Goal: Information Seeking & Learning: Learn about a topic

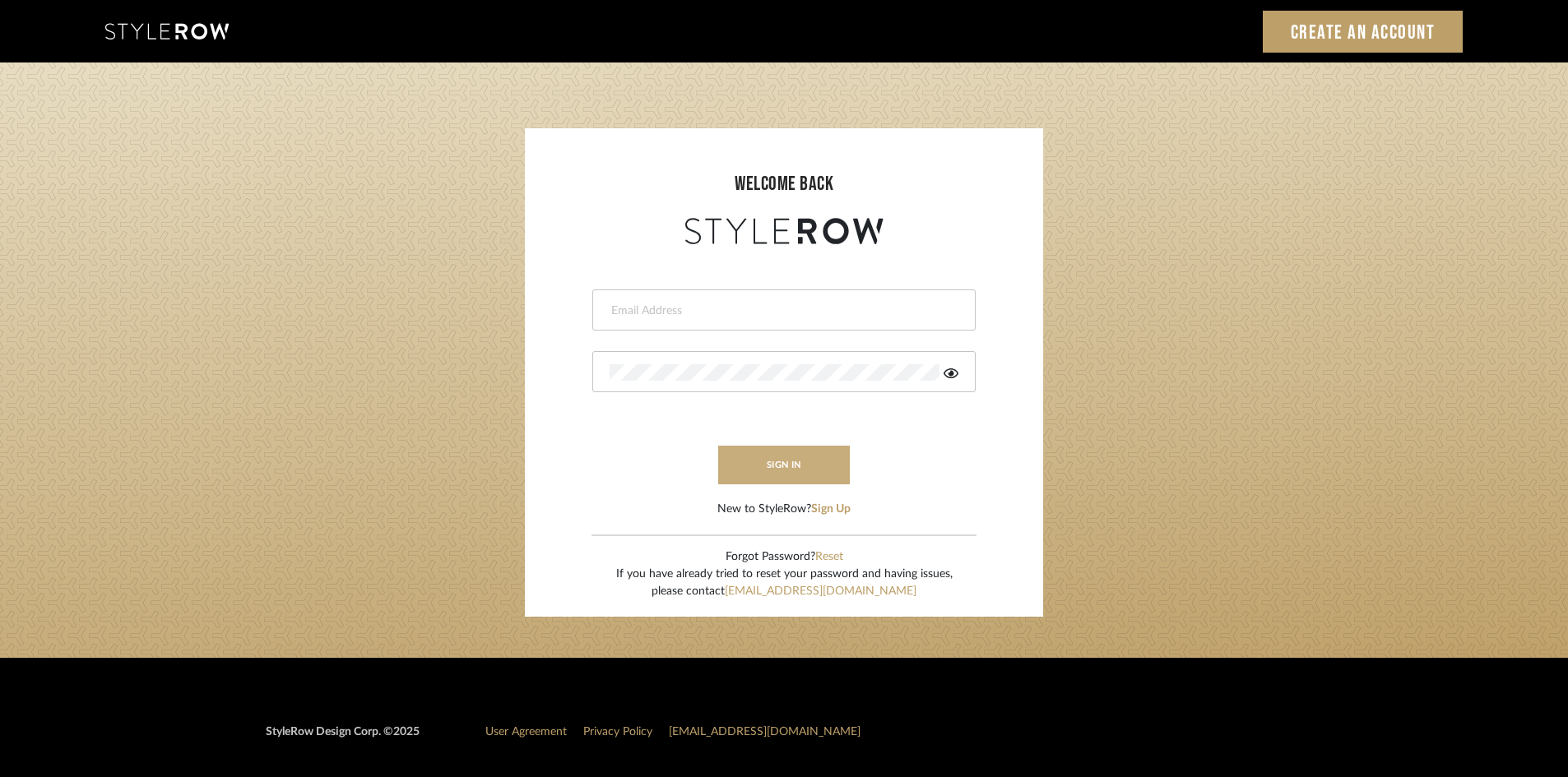
type input "[EMAIL_ADDRESS][DOMAIN_NAME]"
click at [759, 451] on button "sign in" at bounding box center [784, 465] width 131 height 39
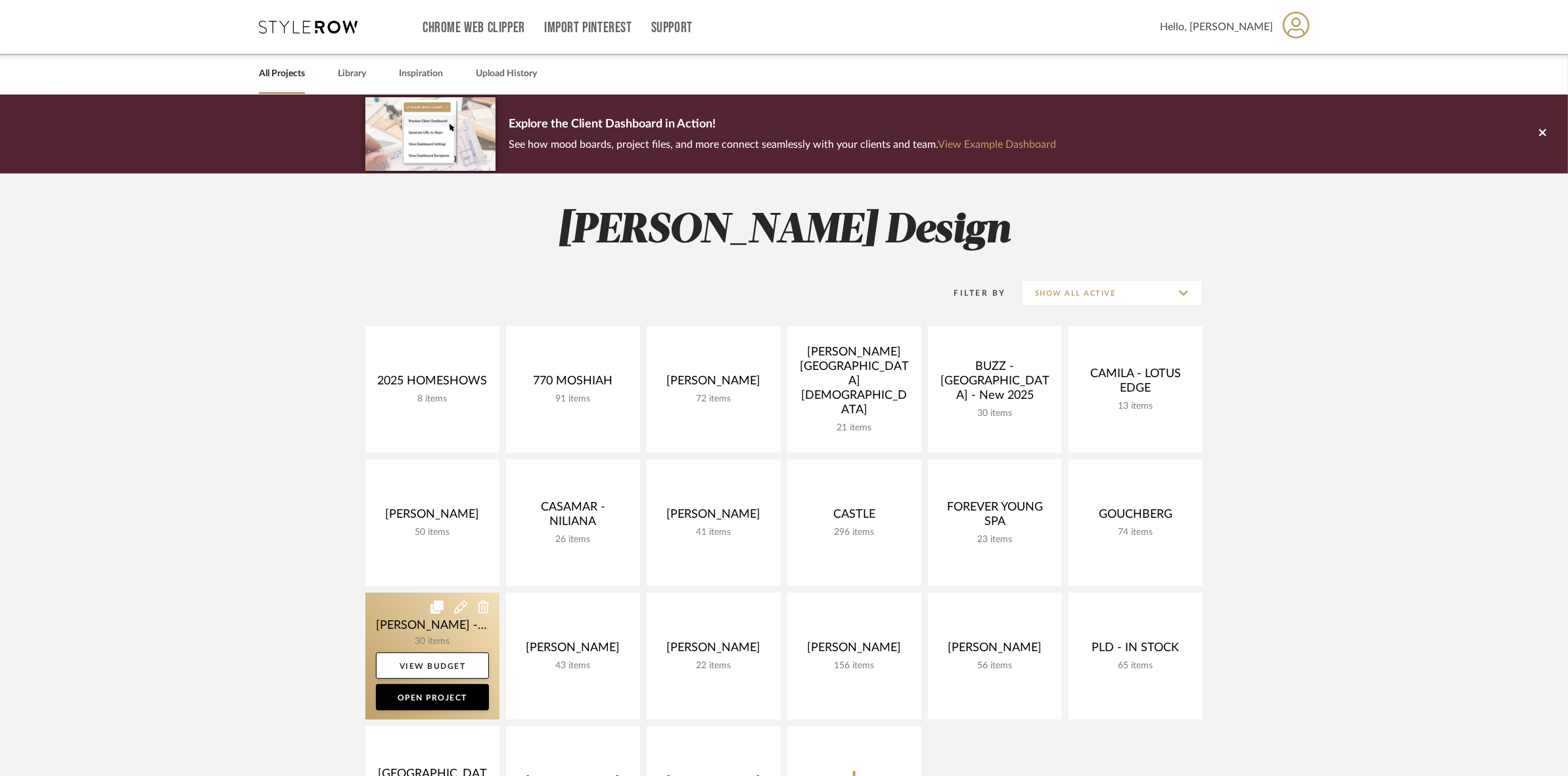
click at [401, 616] on link at bounding box center [432, 656] width 134 height 127
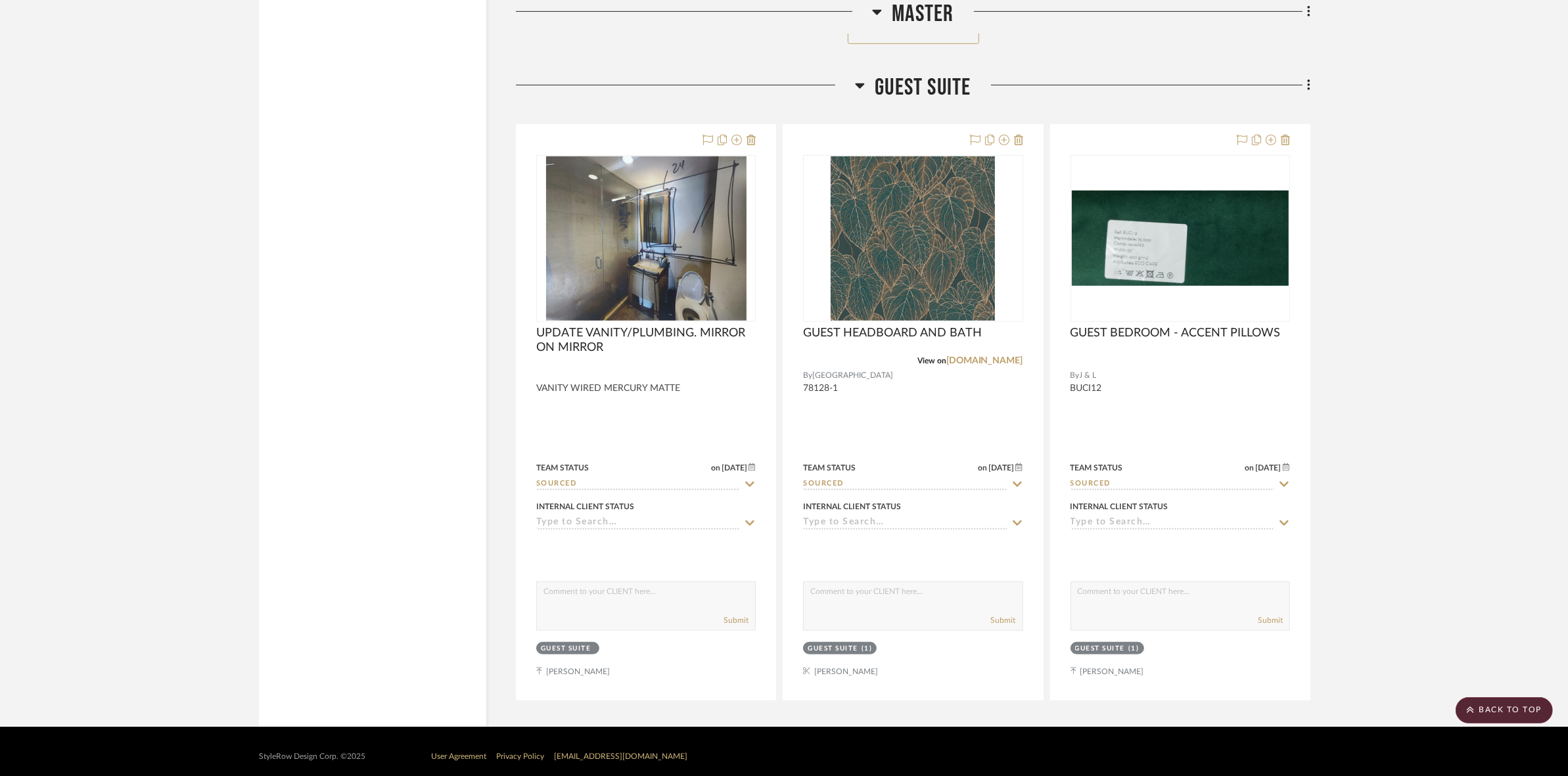
drag, startPoint x: 1393, startPoint y: 451, endPoint x: 1361, endPoint y: 549, distance: 103.1
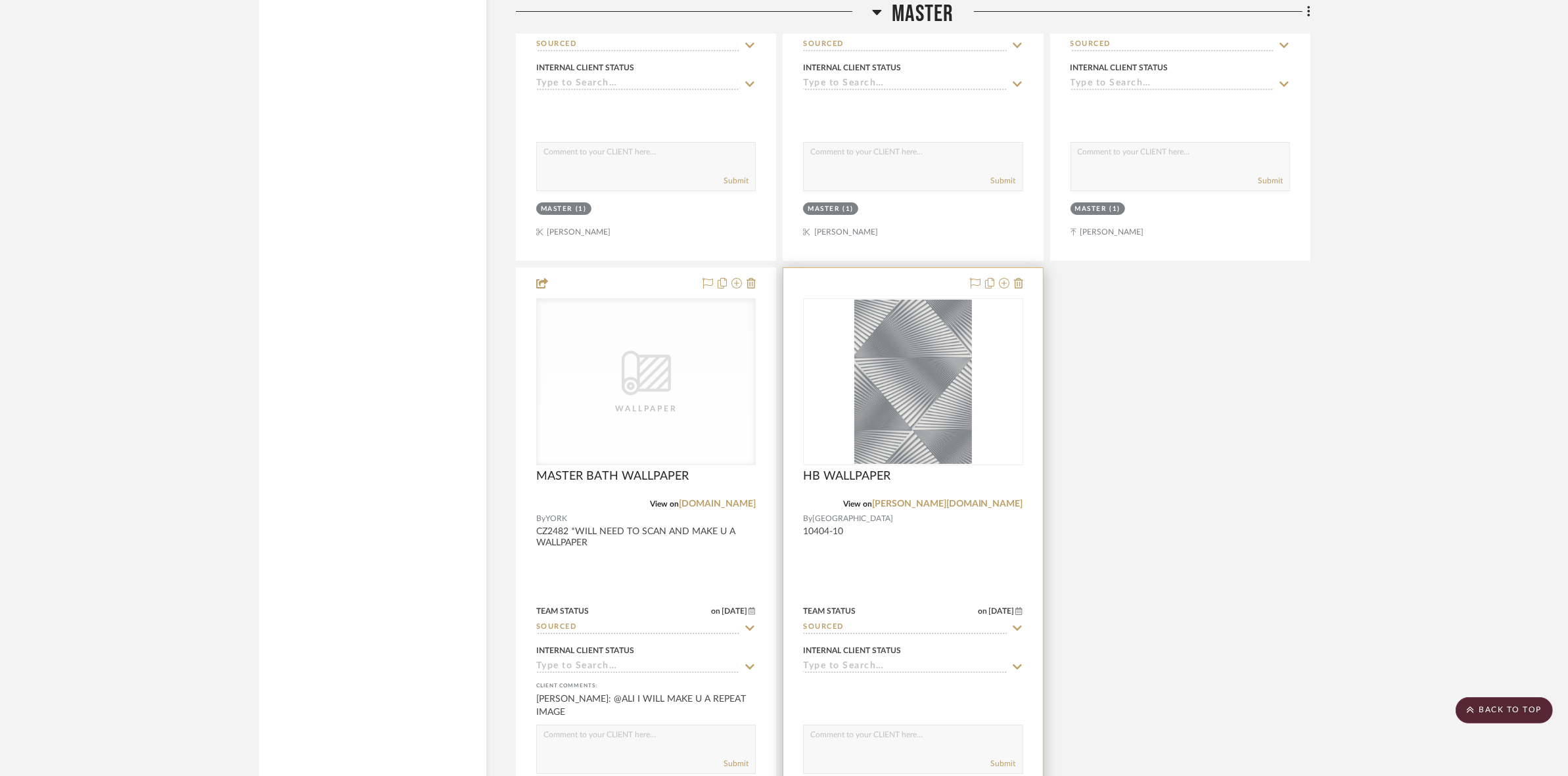
scroll to position [6458, 0]
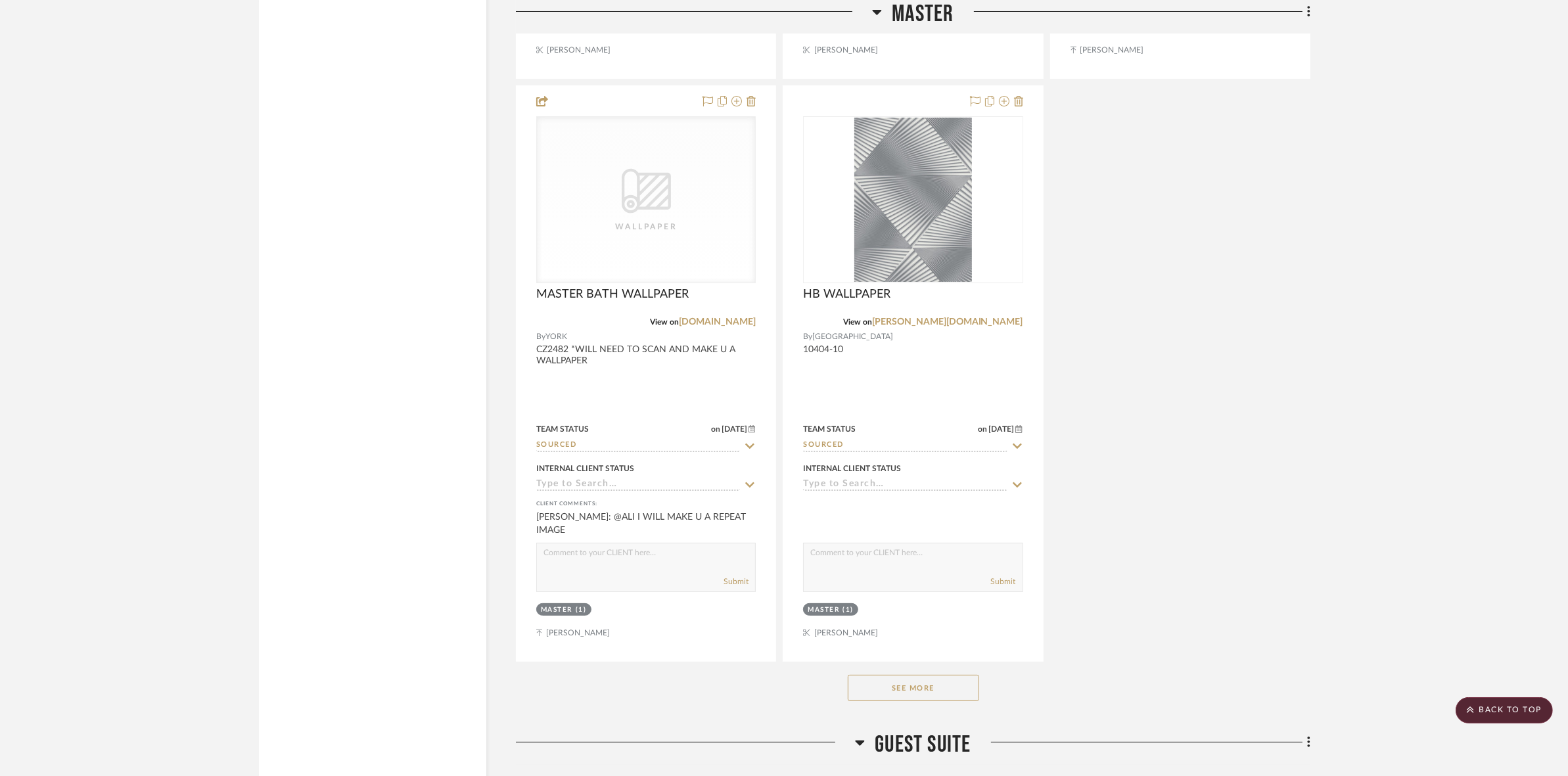
click at [918, 677] on button "See More" at bounding box center [913, 688] width 131 height 27
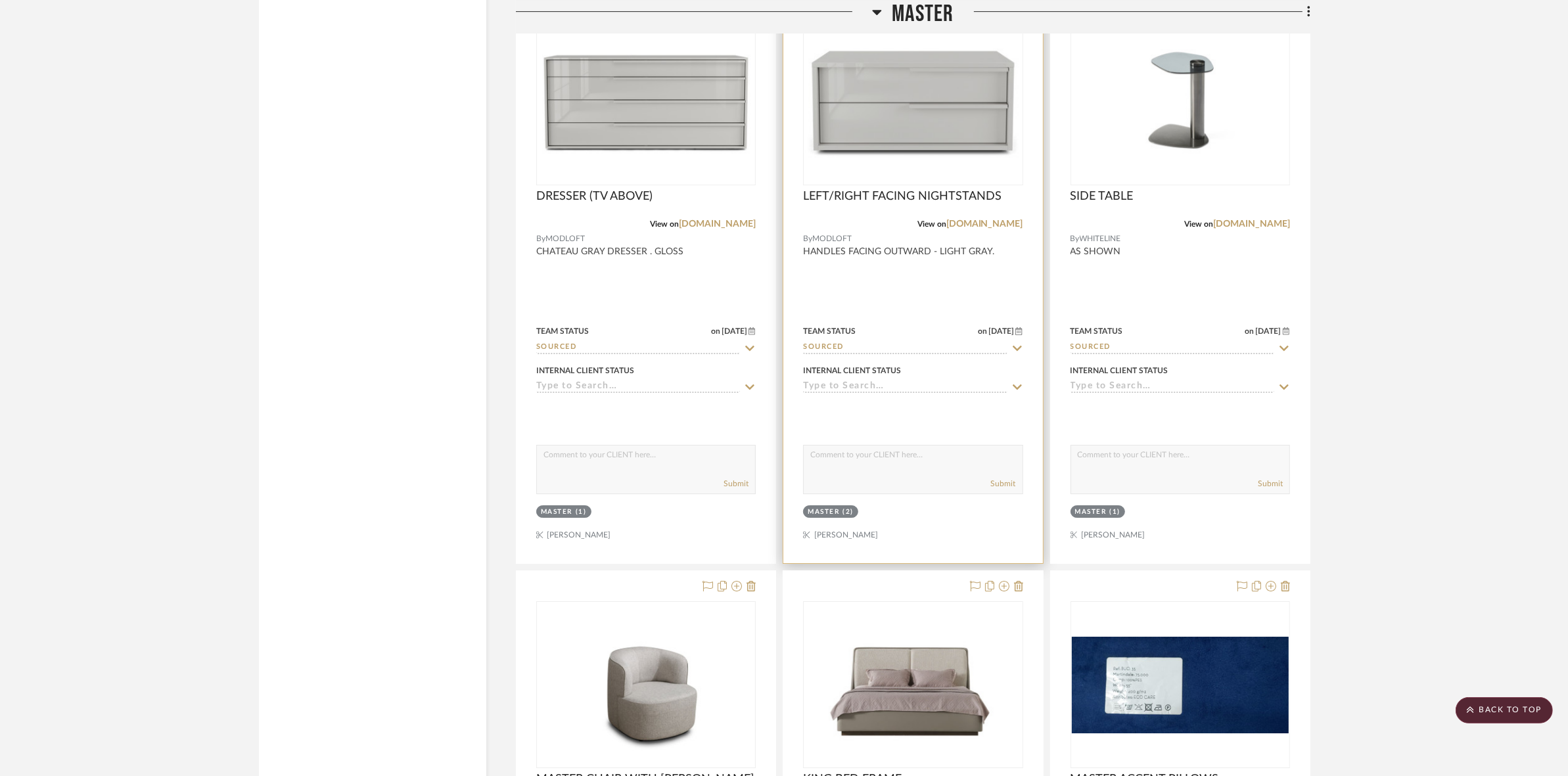
scroll to position [5308, 0]
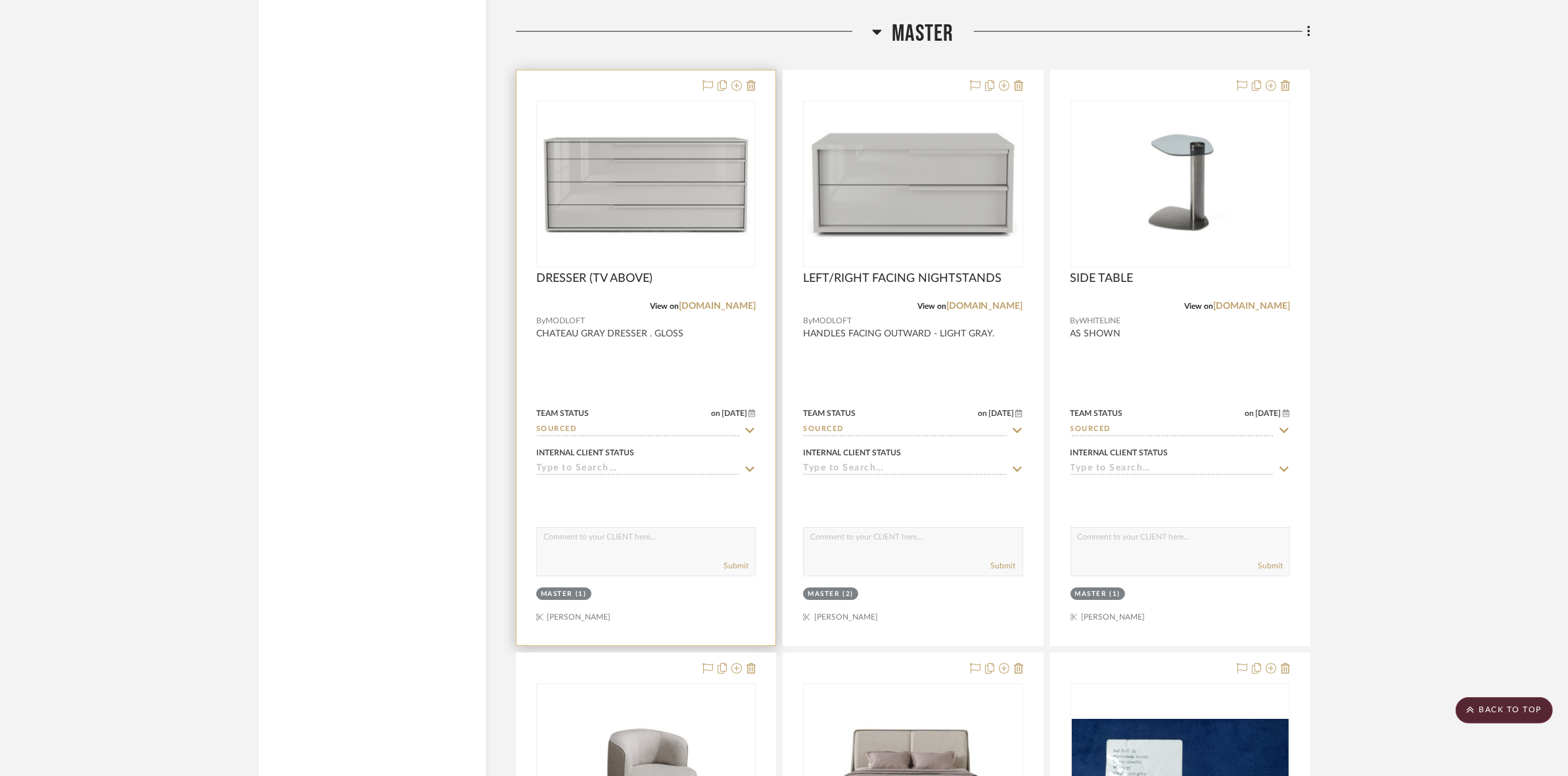
click at [654, 173] on img "0" at bounding box center [645, 184] width 217 height 106
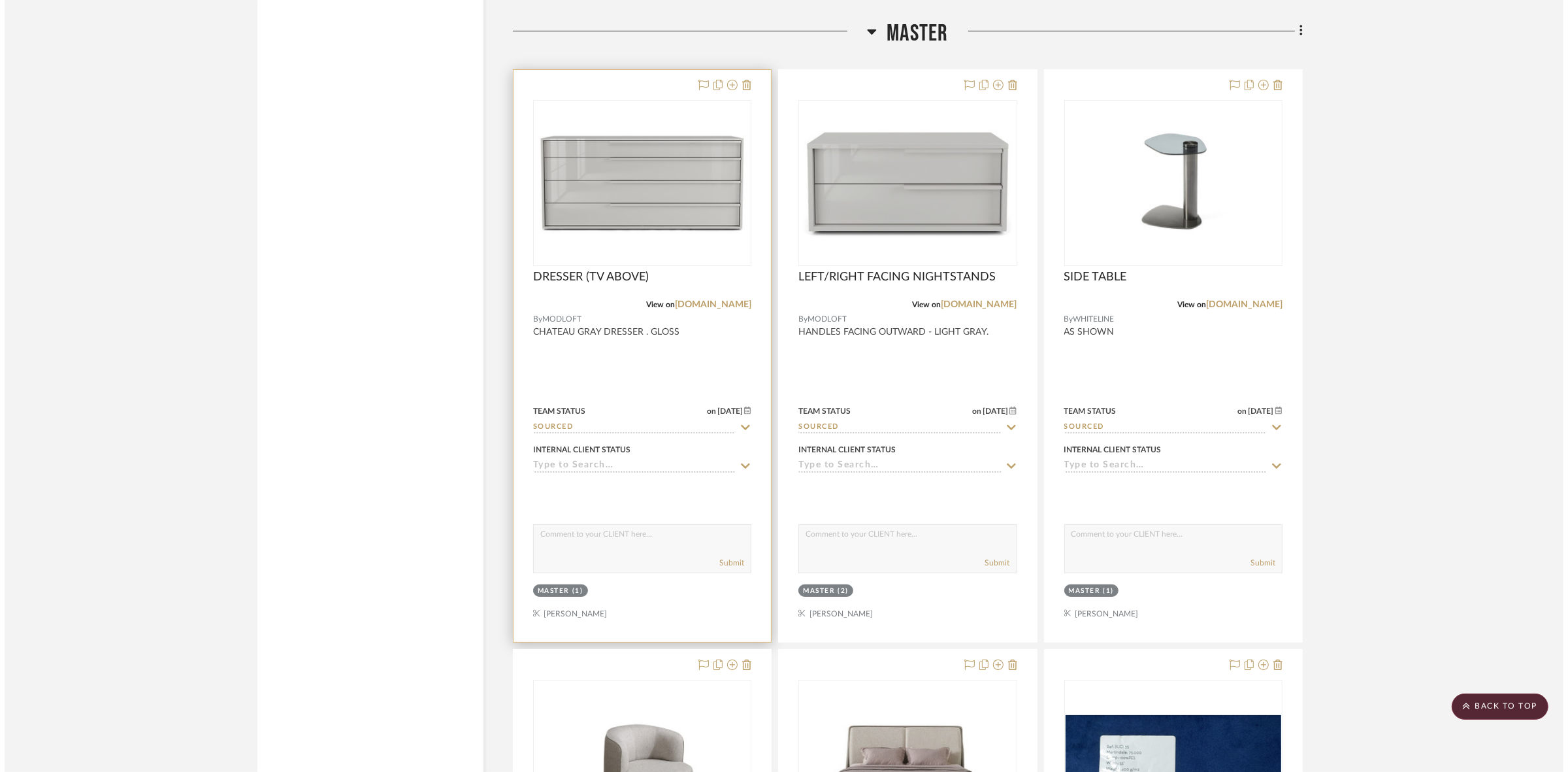
scroll to position [0, 0]
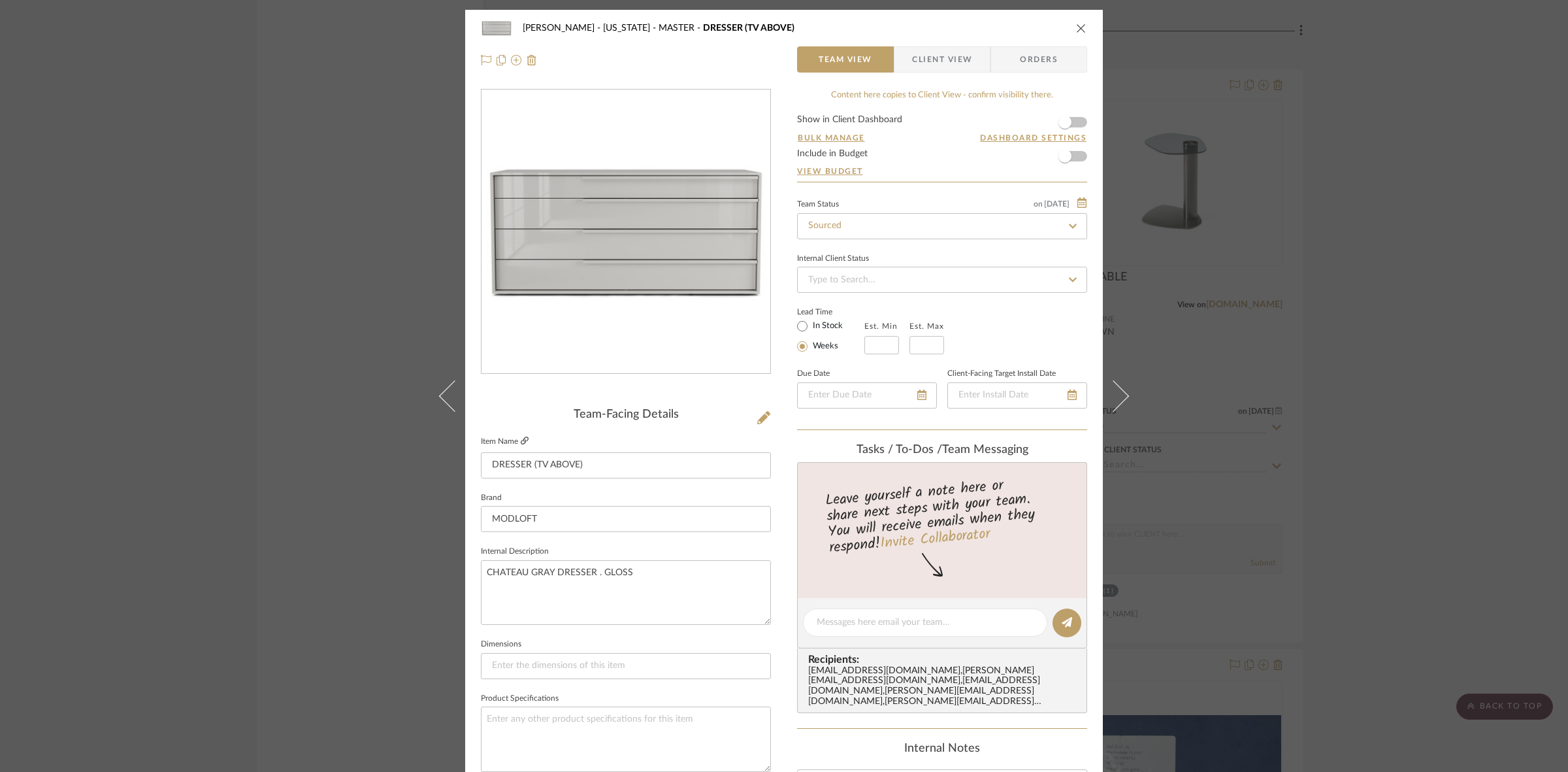
click at [521, 437] on icon at bounding box center [524, 441] width 8 height 8
click at [1268, 408] on div "GUPTA, ANMOL - NEW YORK MASTER DRESSER (TV ABOVE) Team View Client View Orders …" at bounding box center [784, 386] width 1568 height 772
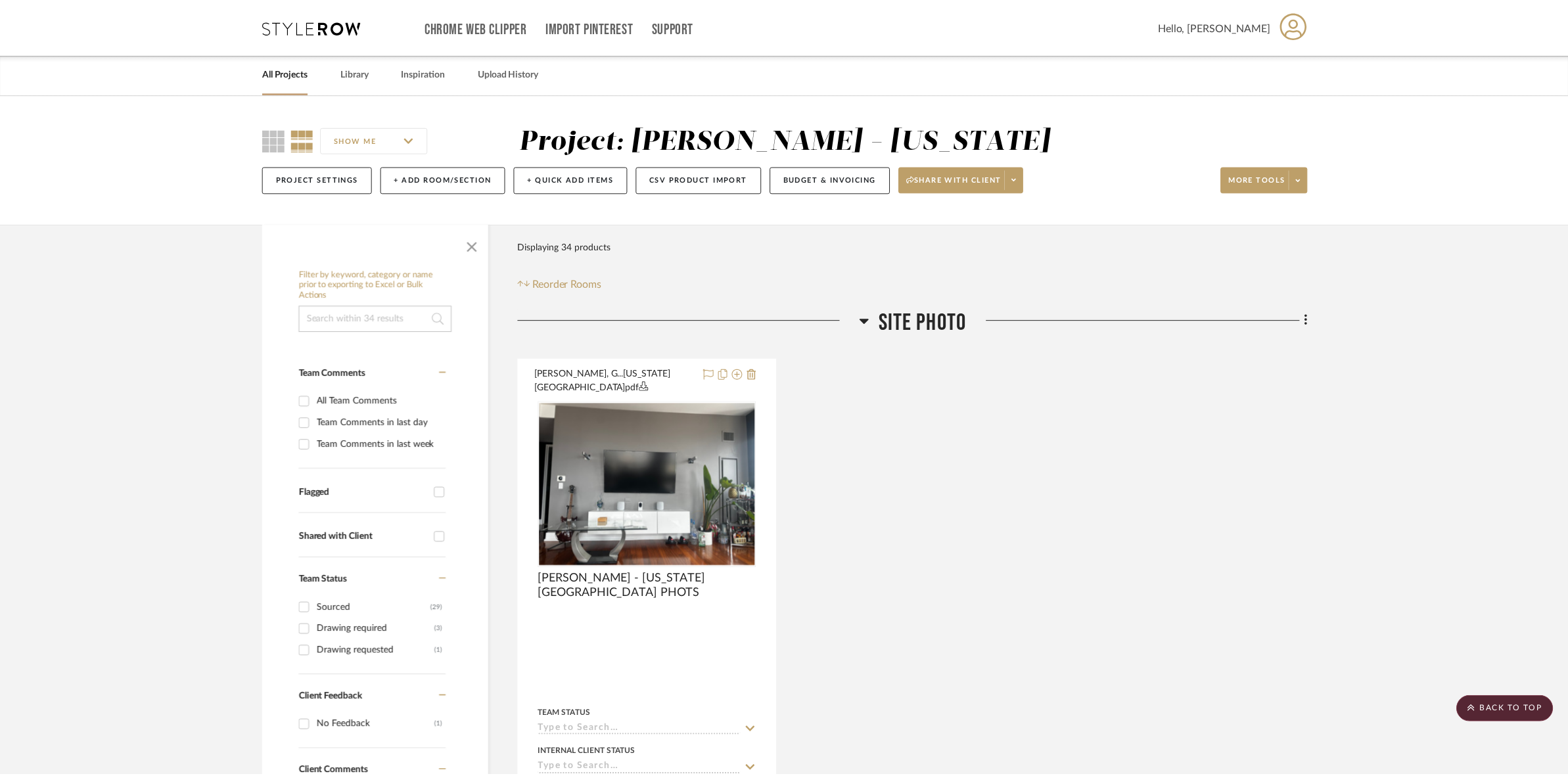
scroll to position [5308, 0]
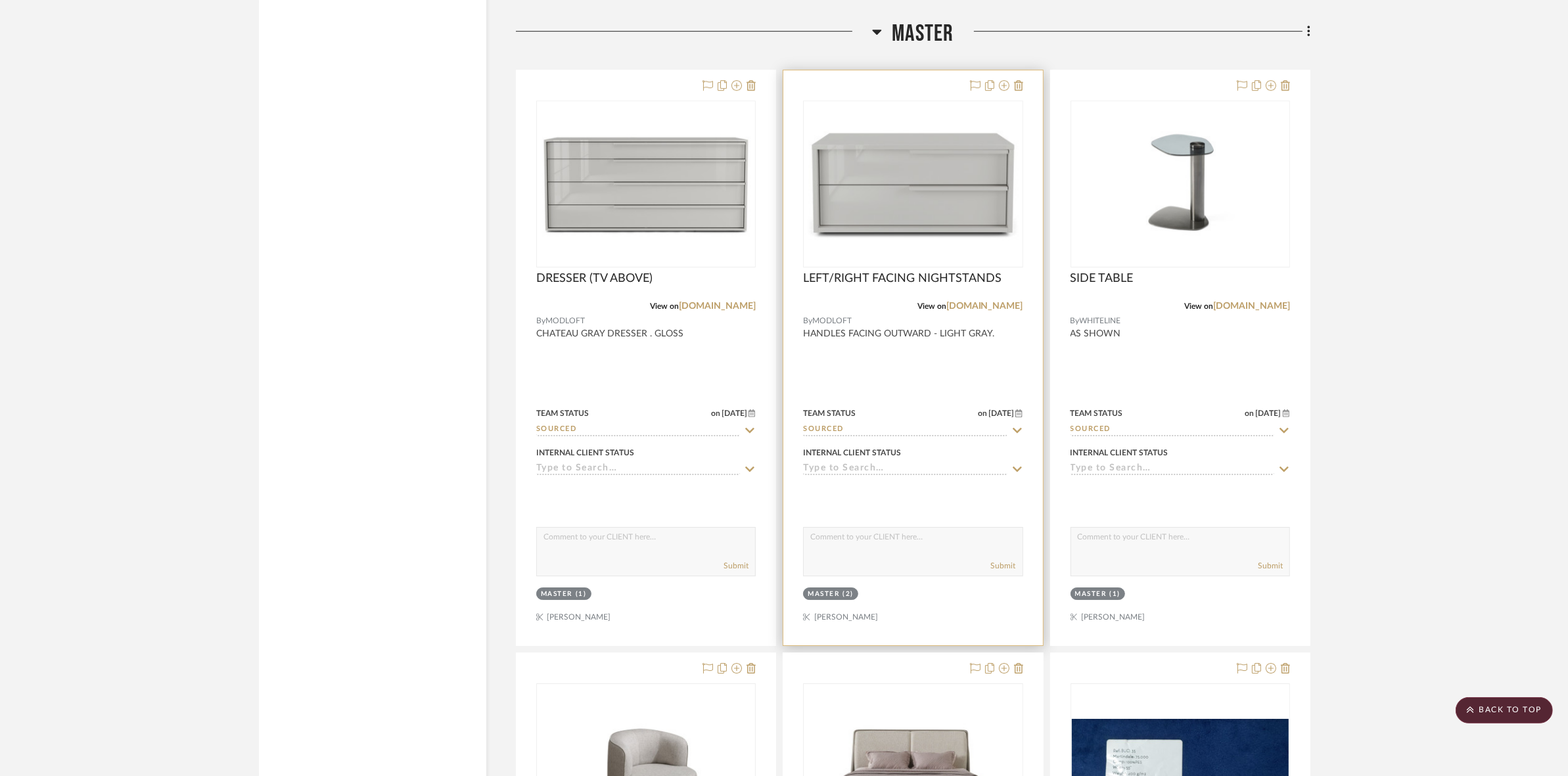
click at [892, 197] on img "0" at bounding box center [912, 184] width 217 height 118
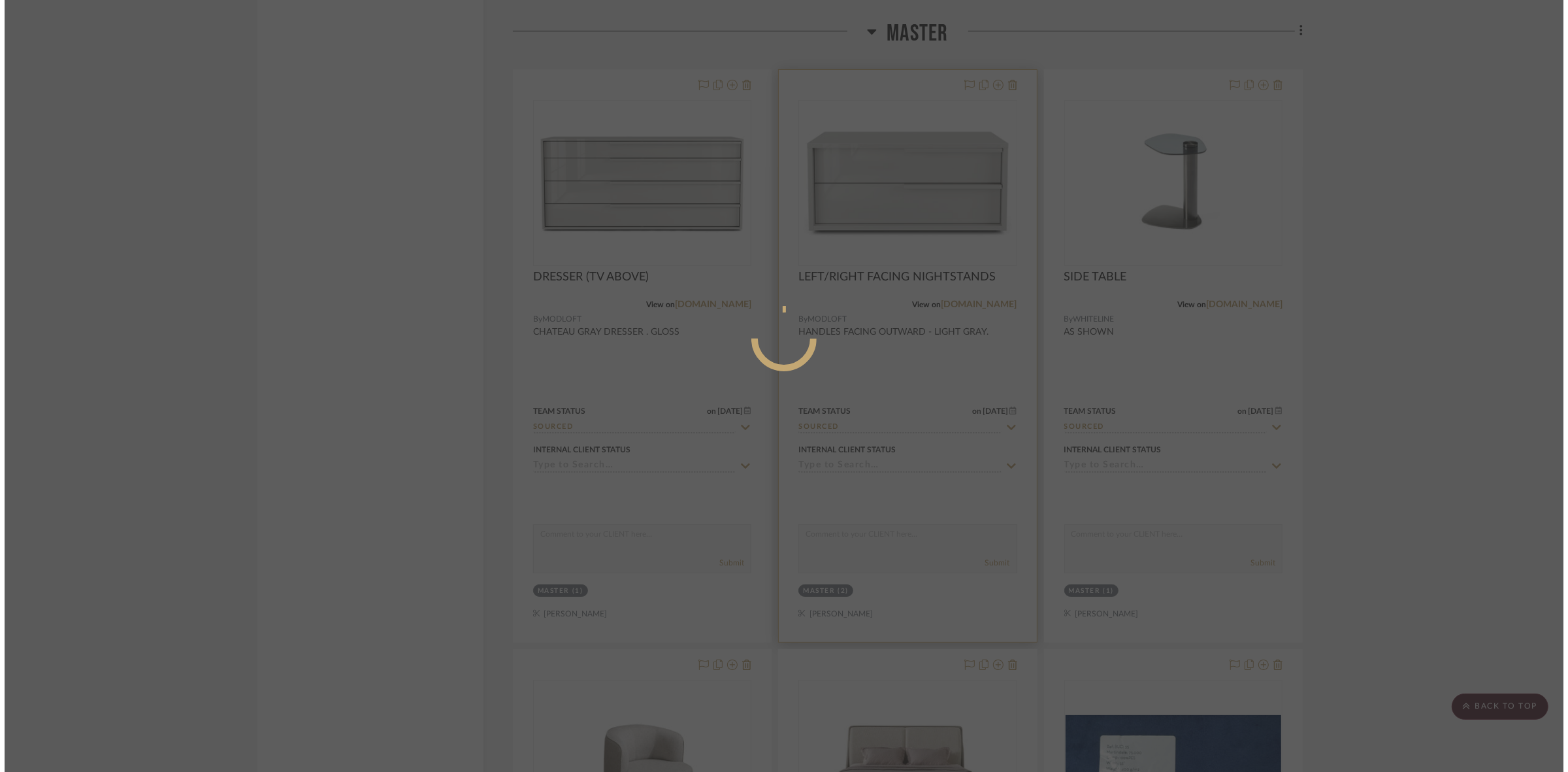
scroll to position [0, 0]
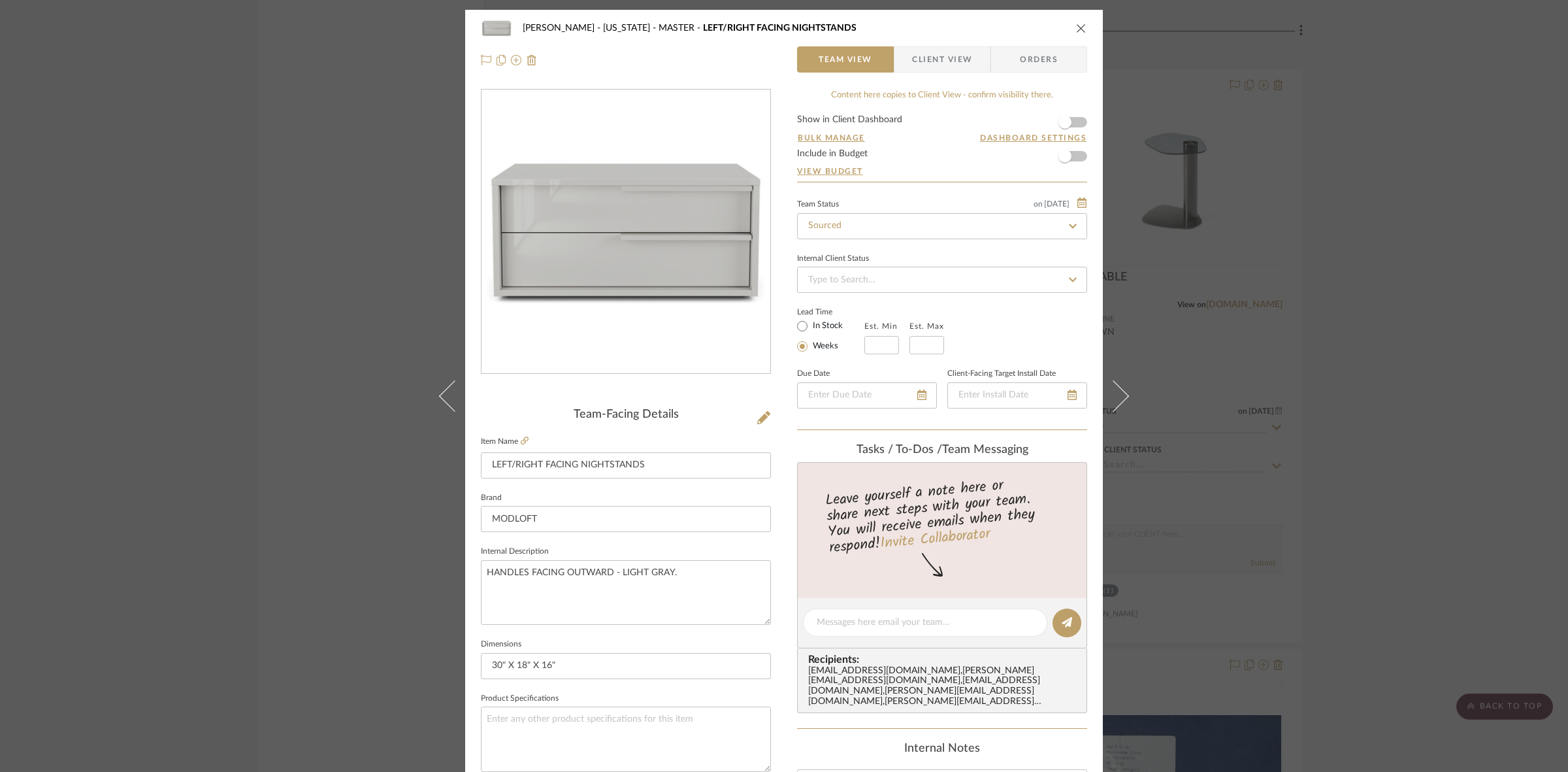
click at [1346, 466] on div "GUPTA, ANMOL - NEW YORK MASTER LEFT/RIGHT FACING NIGHTSTANDS Team View Client V…" at bounding box center [784, 386] width 1568 height 772
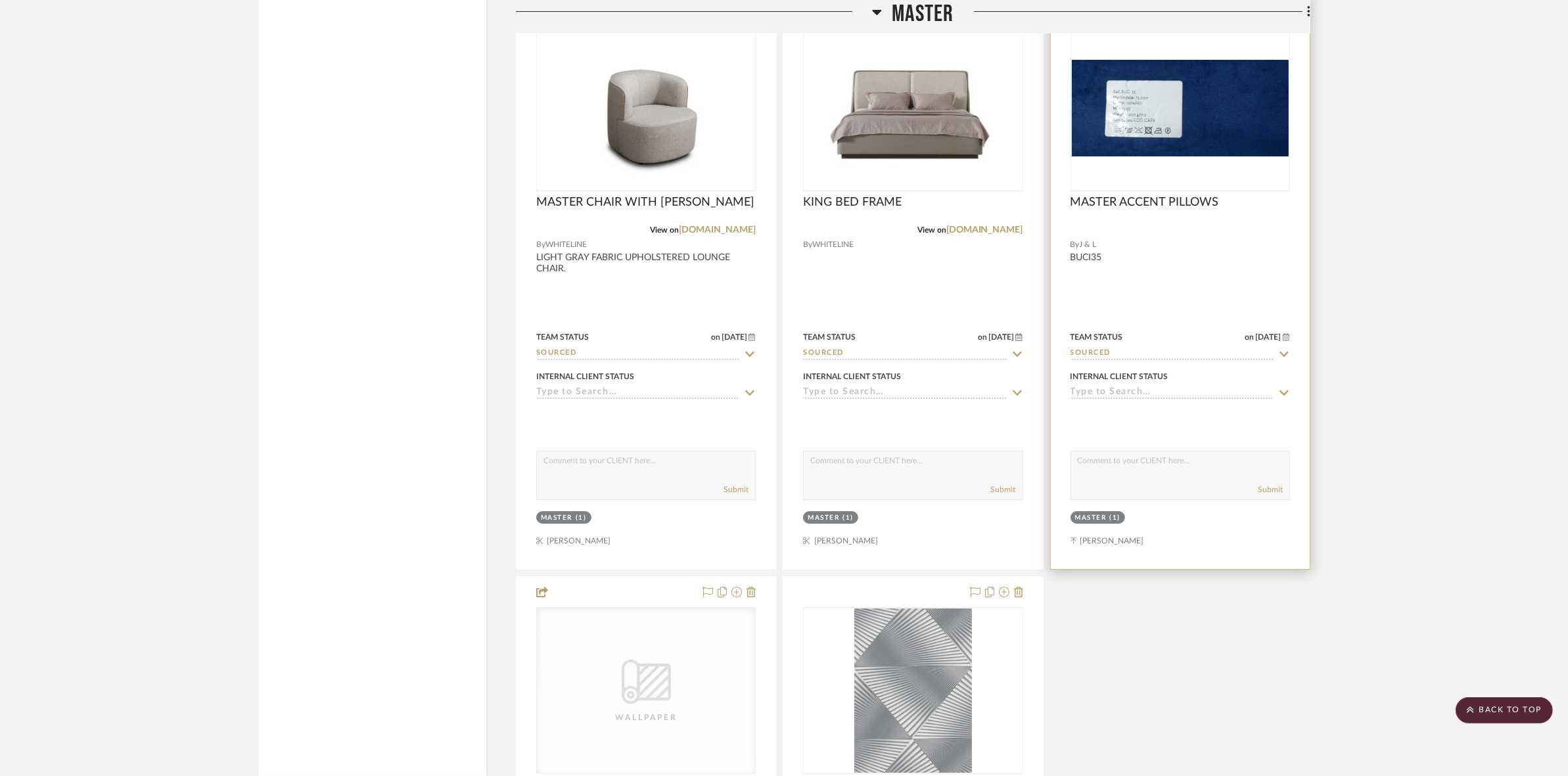
scroll to position [5965, 0]
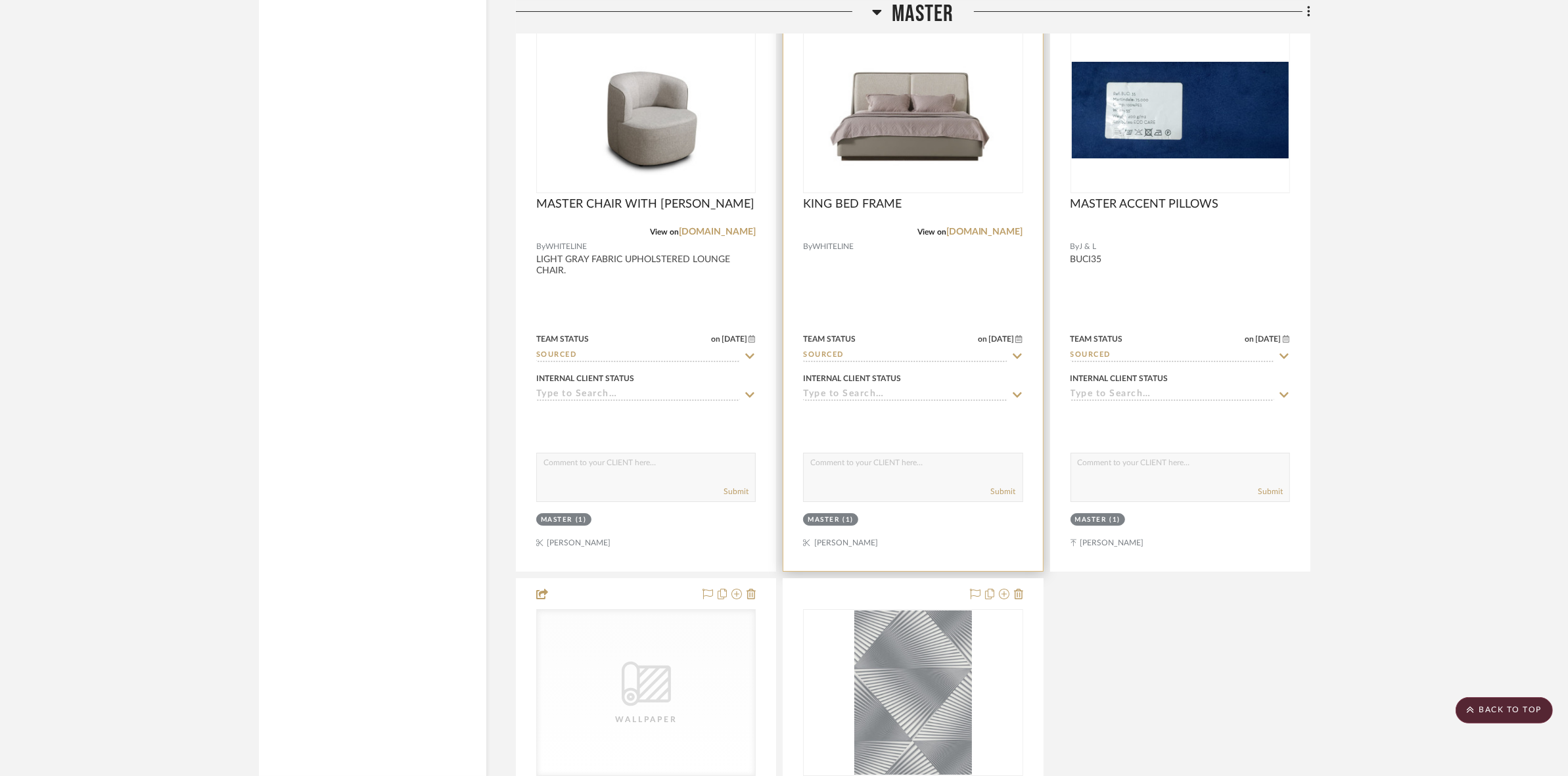
click at [901, 125] on img "0" at bounding box center [912, 110] width 217 height 157
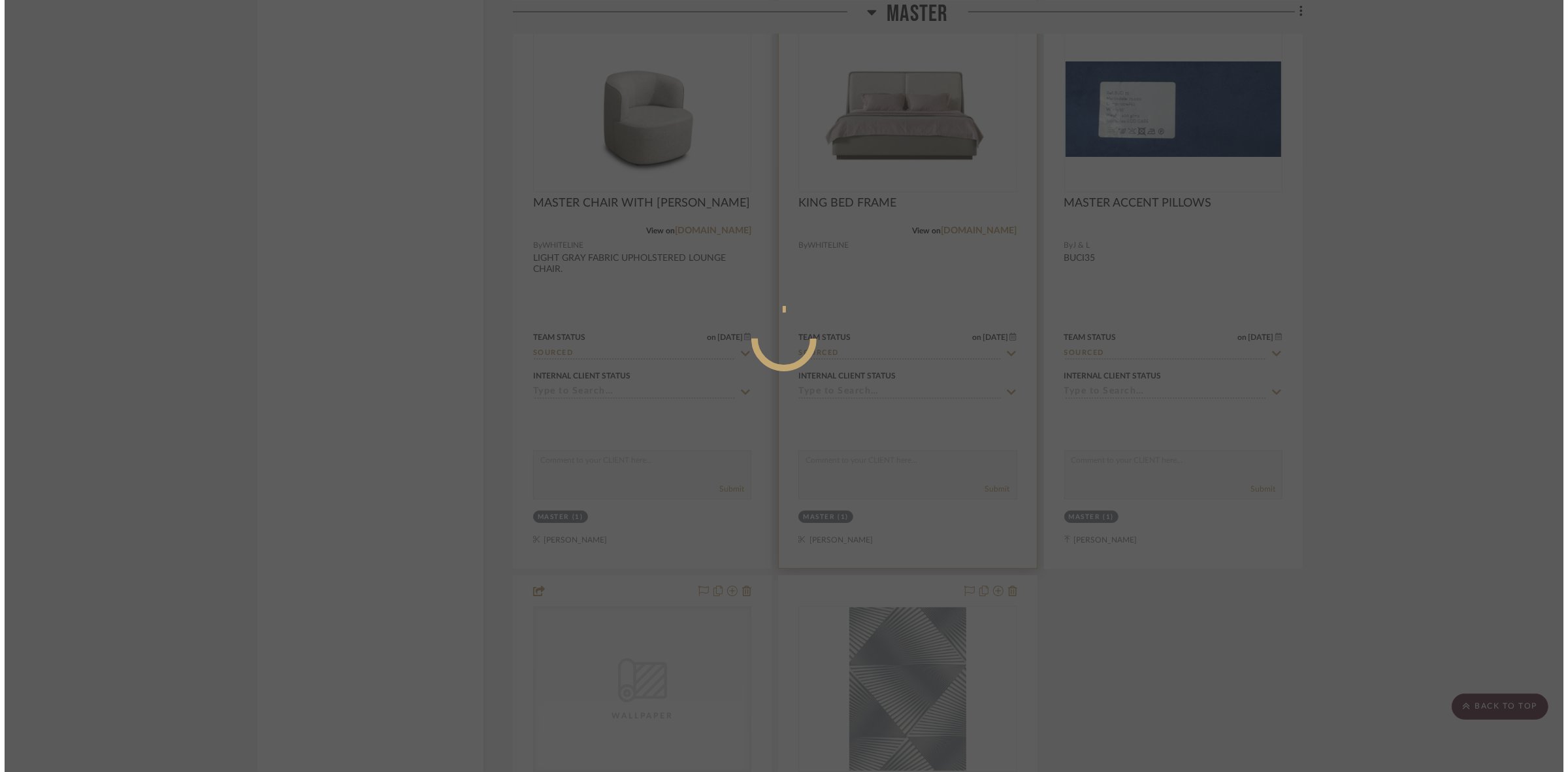
scroll to position [0, 0]
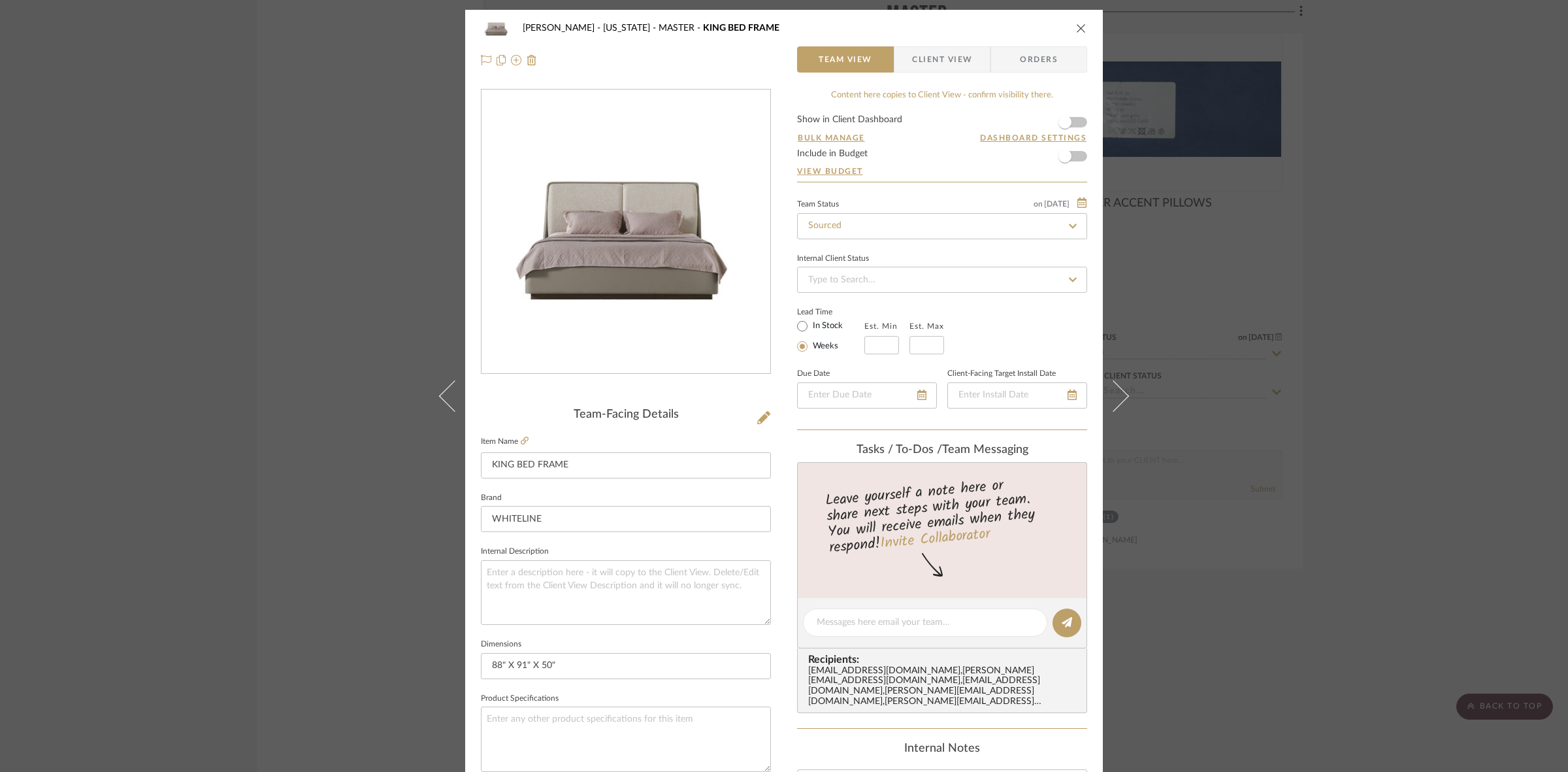
click at [1206, 311] on div "GUPTA, ANMOL - NEW YORK MASTER KING BED FRAME Team View Client View Orders Team…" at bounding box center [784, 386] width 1568 height 772
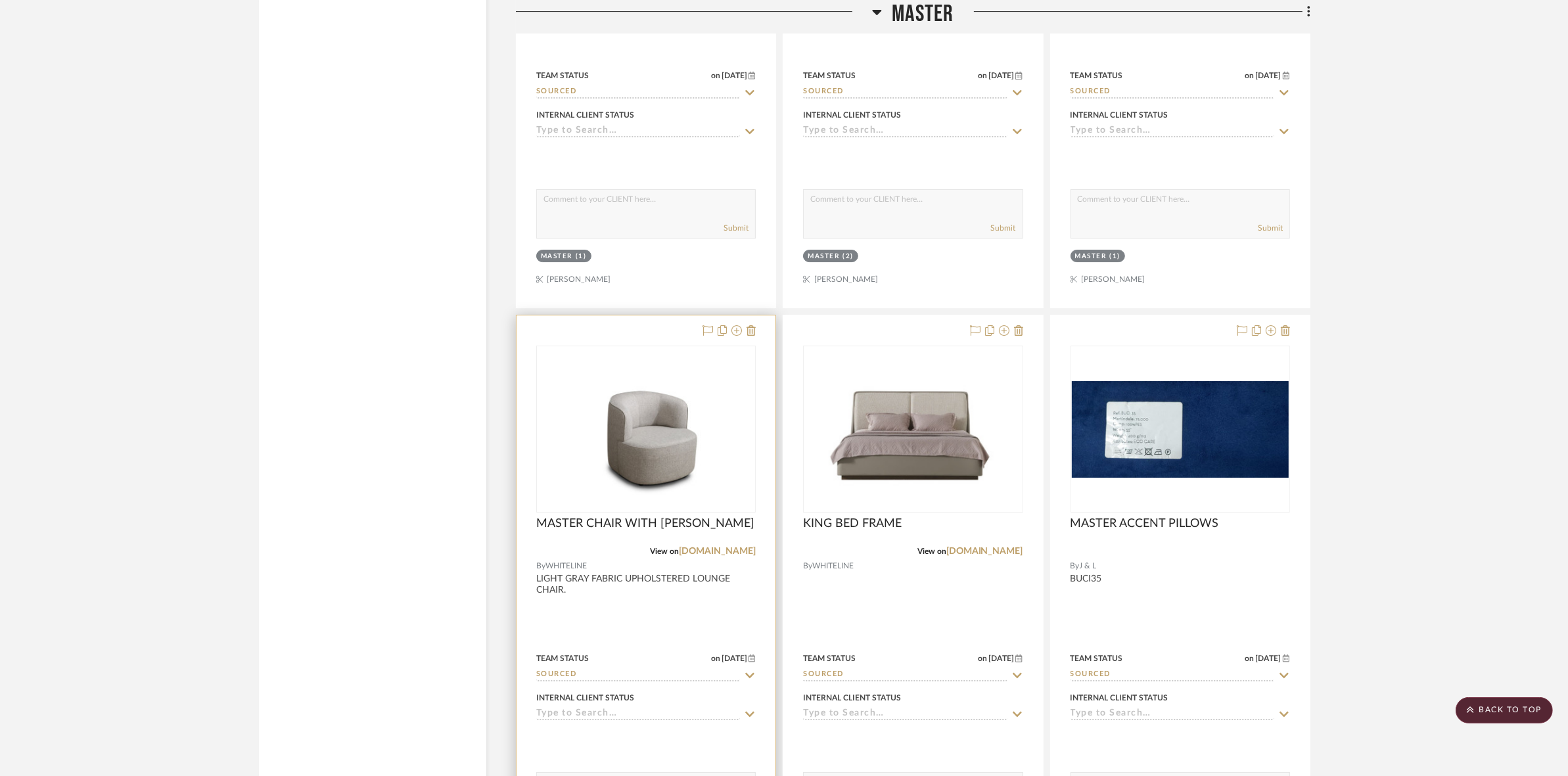
scroll to position [5636, 0]
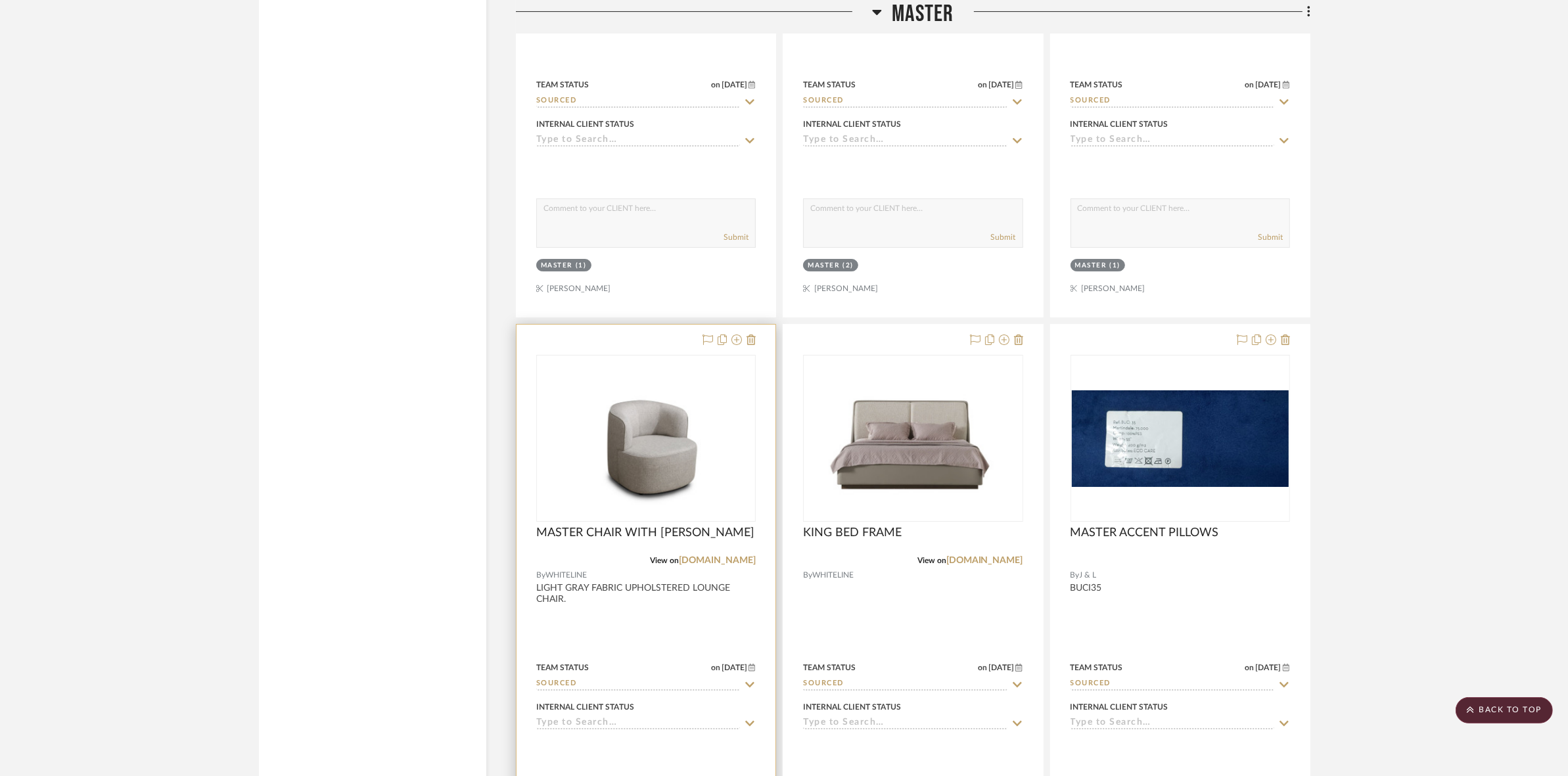
click at [0, 0] on img at bounding box center [0, 0] width 0 height 0
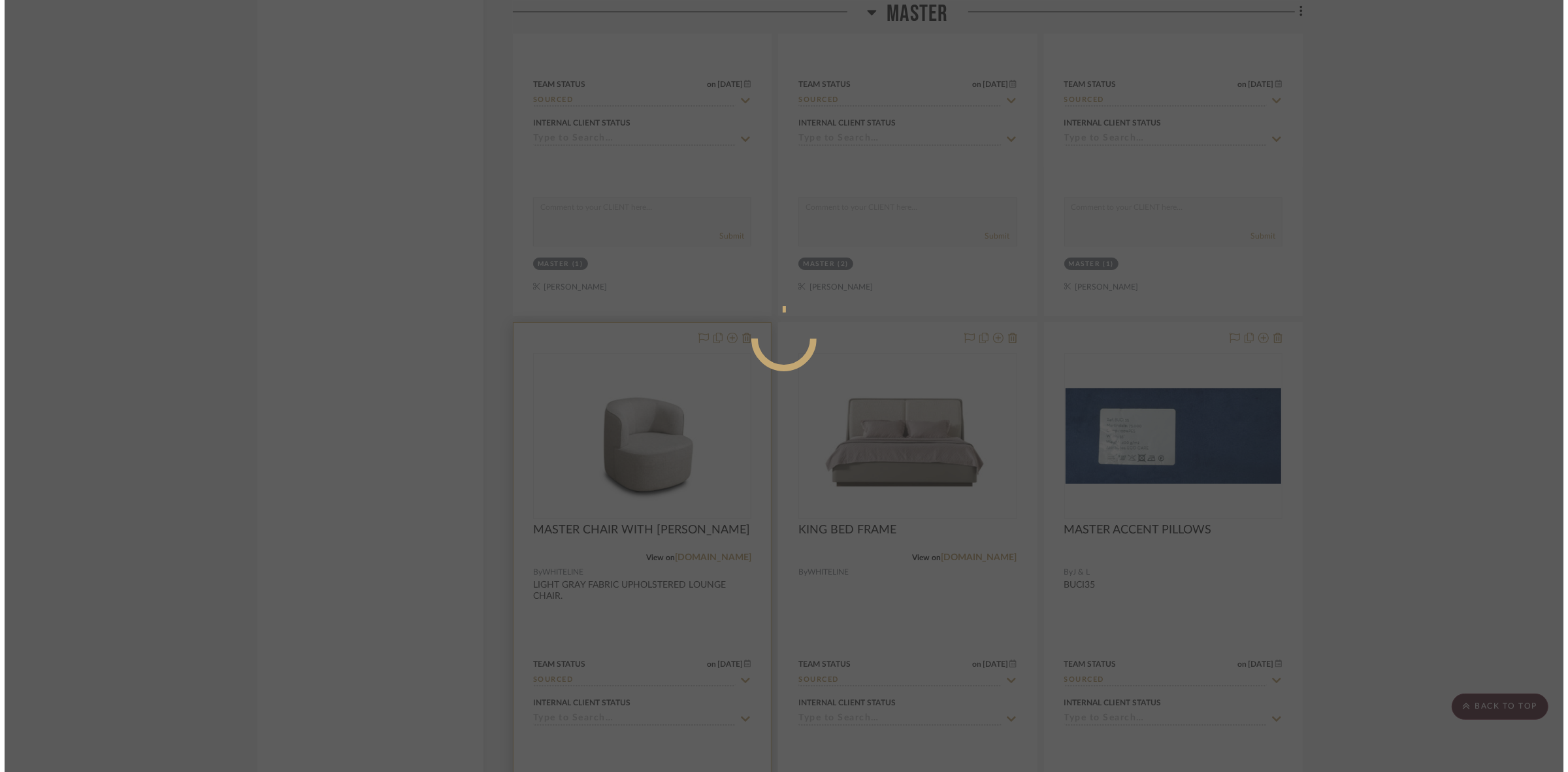
scroll to position [0, 0]
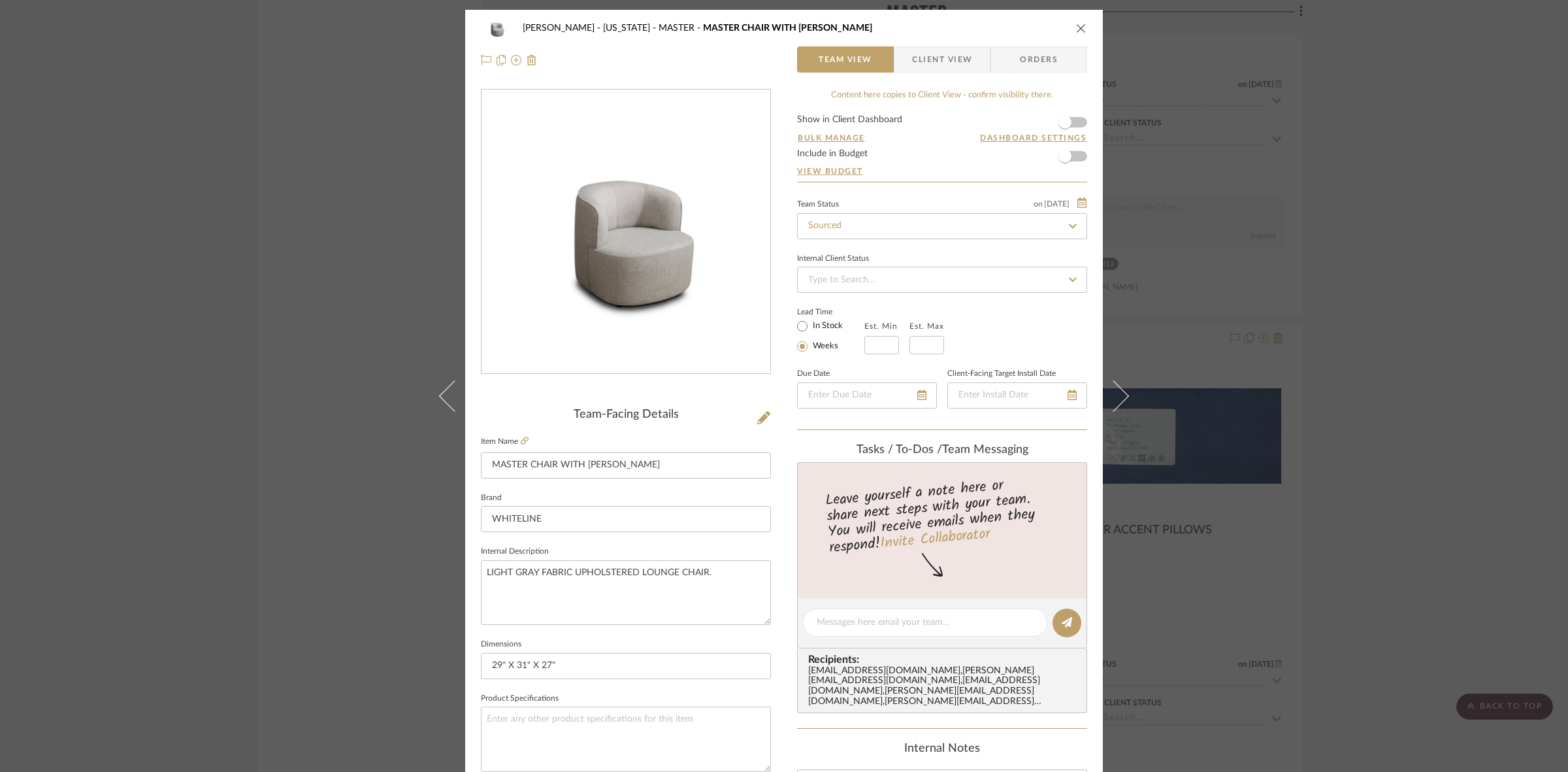
click at [619, 270] on img "0" at bounding box center [626, 231] width 289 height 208
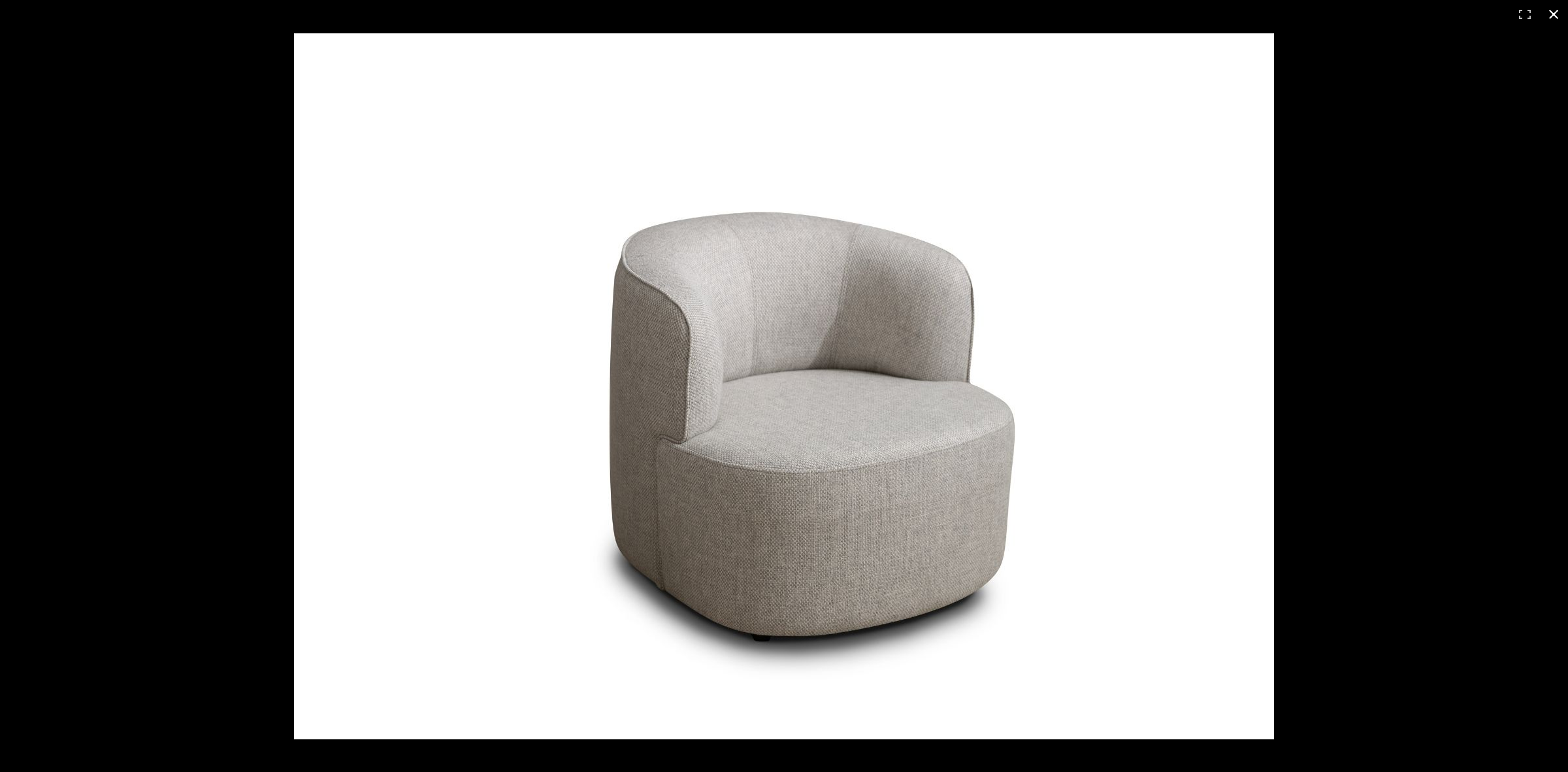
click at [1382, 347] on div at bounding box center [1069, 414] width 1549 height 763
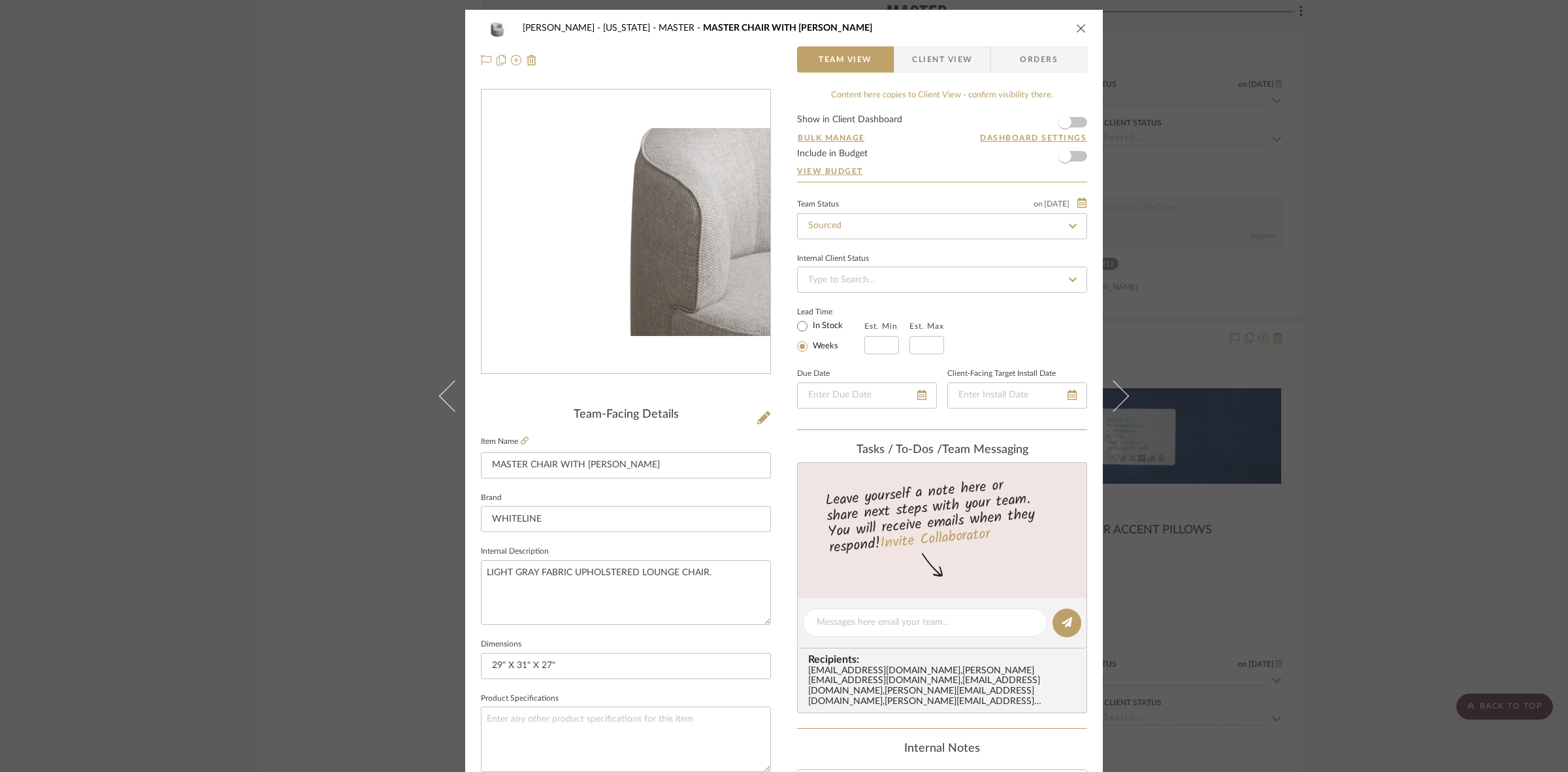
click at [568, 222] on img "0" at bounding box center [626, 231] width 289 height 208
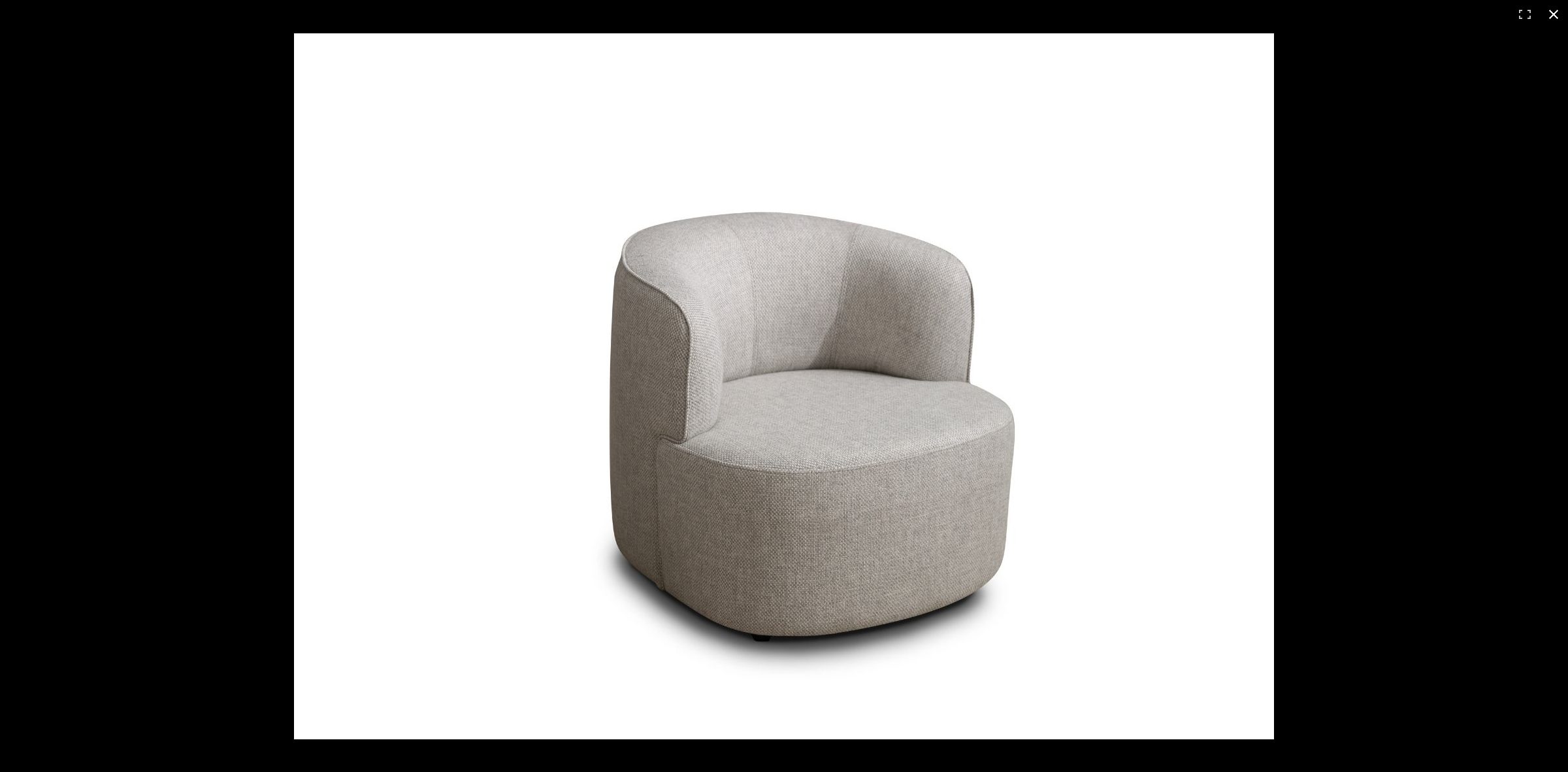
click at [5, 346] on div at bounding box center [784, 386] width 1568 height 772
click at [0, 210] on div at bounding box center [784, 386] width 1568 height 772
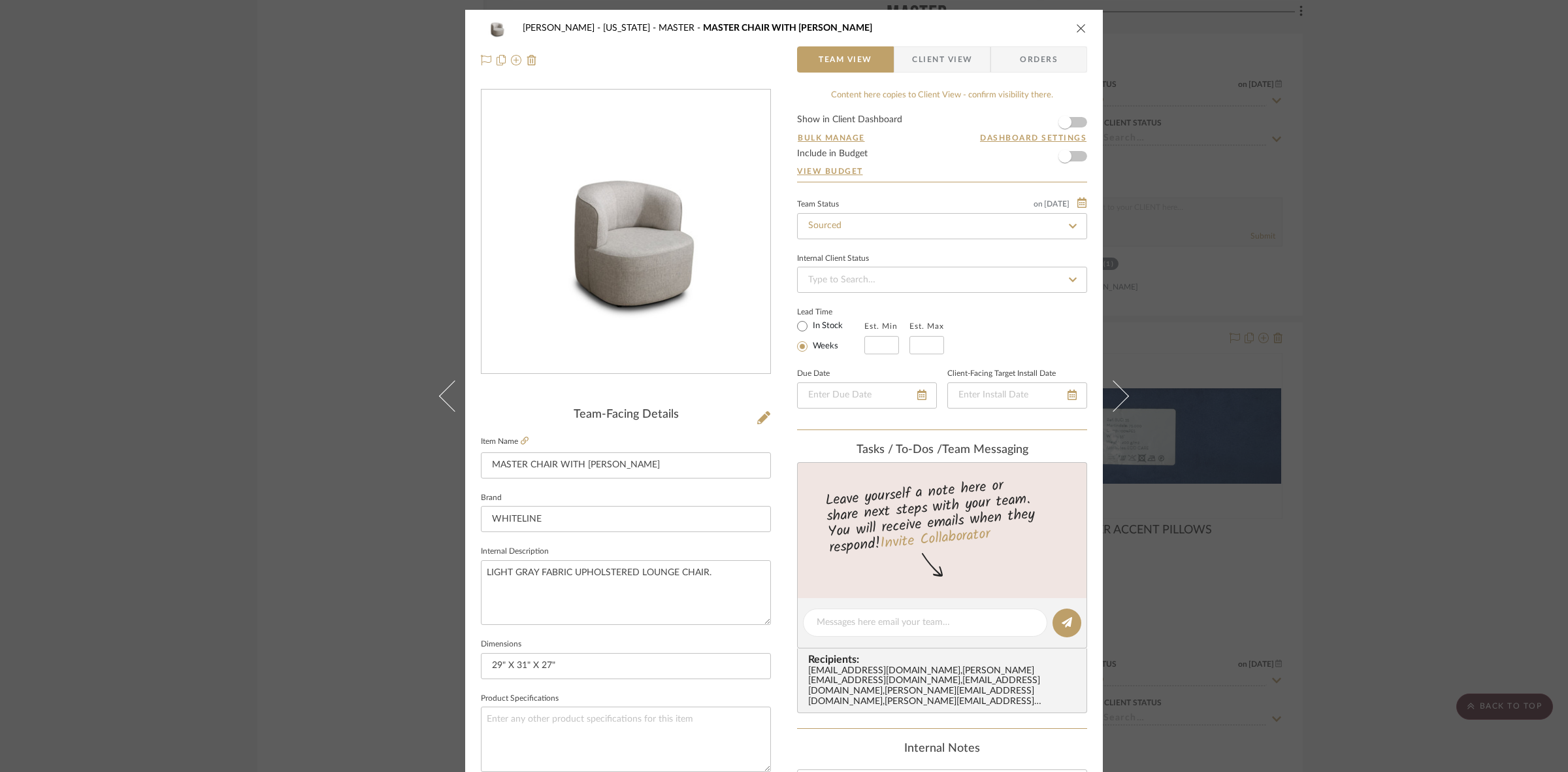
click at [178, 196] on div "GUPTA, ANMOL - NEW YORK MASTER MASTER CHAIR WITH KIDNEY PILLOW Team View Client…" at bounding box center [784, 386] width 1568 height 772
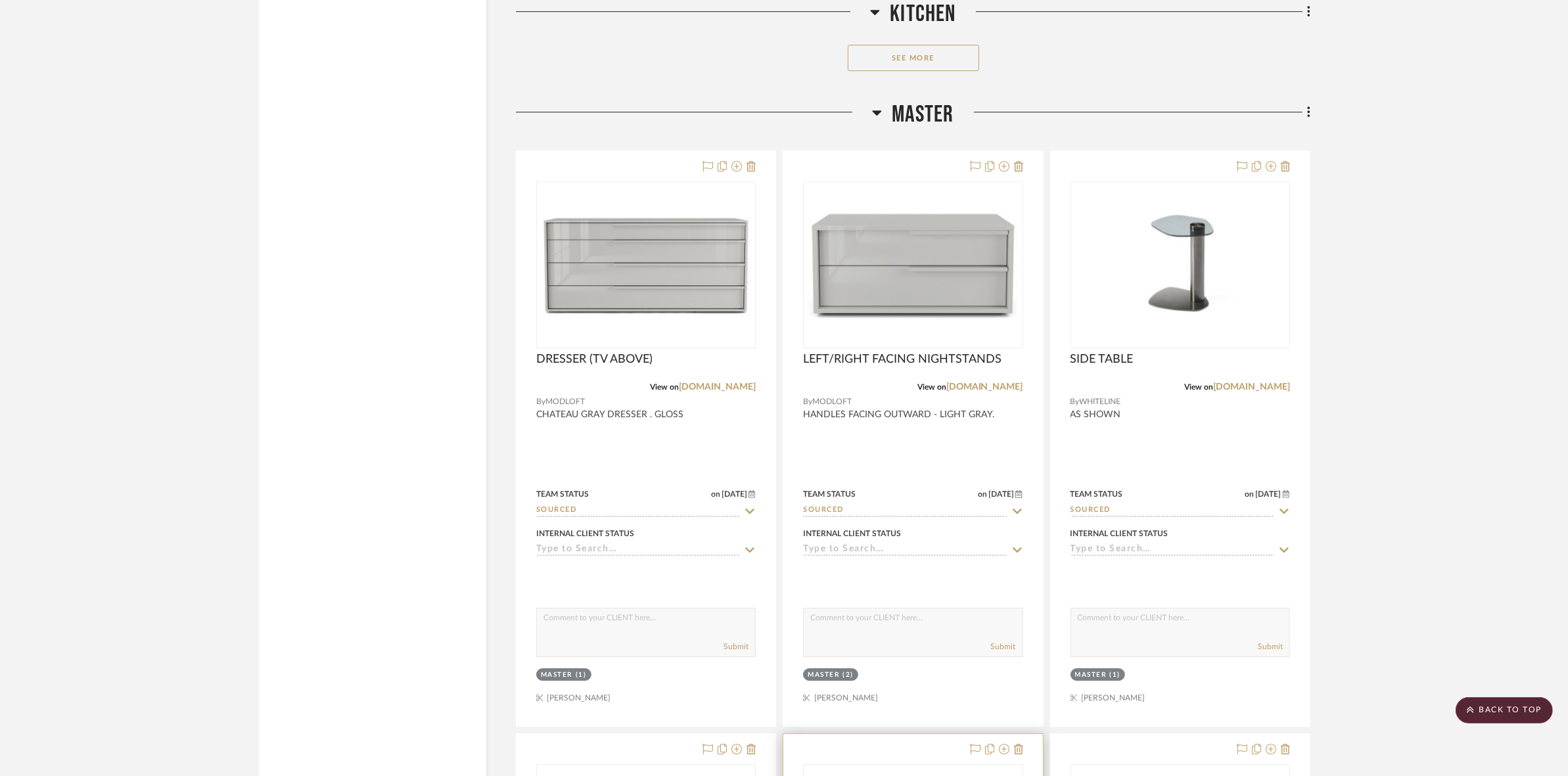
scroll to position [5226, 0]
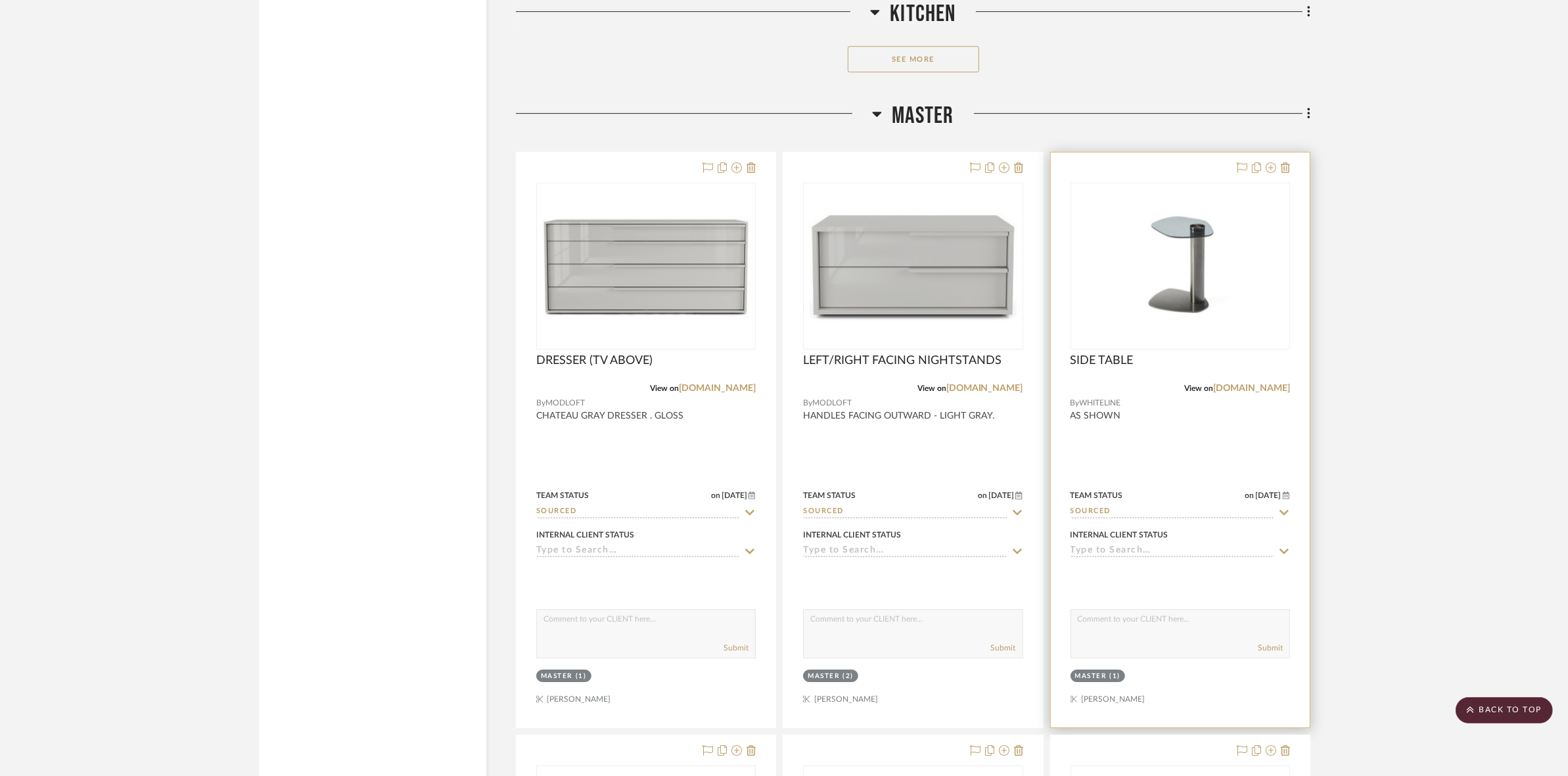
click at [1200, 246] on img "0" at bounding box center [1180, 267] width 217 height 157
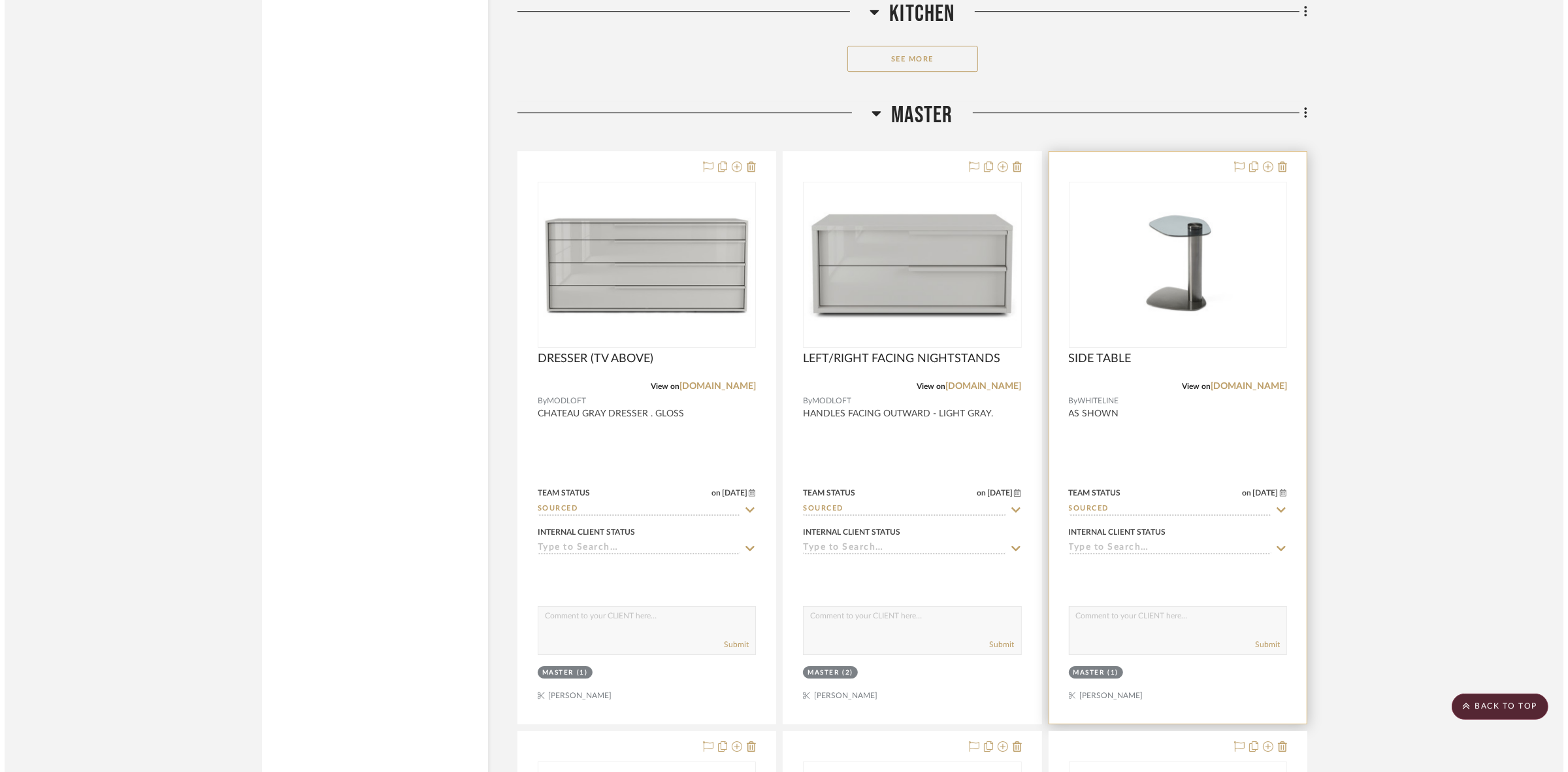
scroll to position [0, 0]
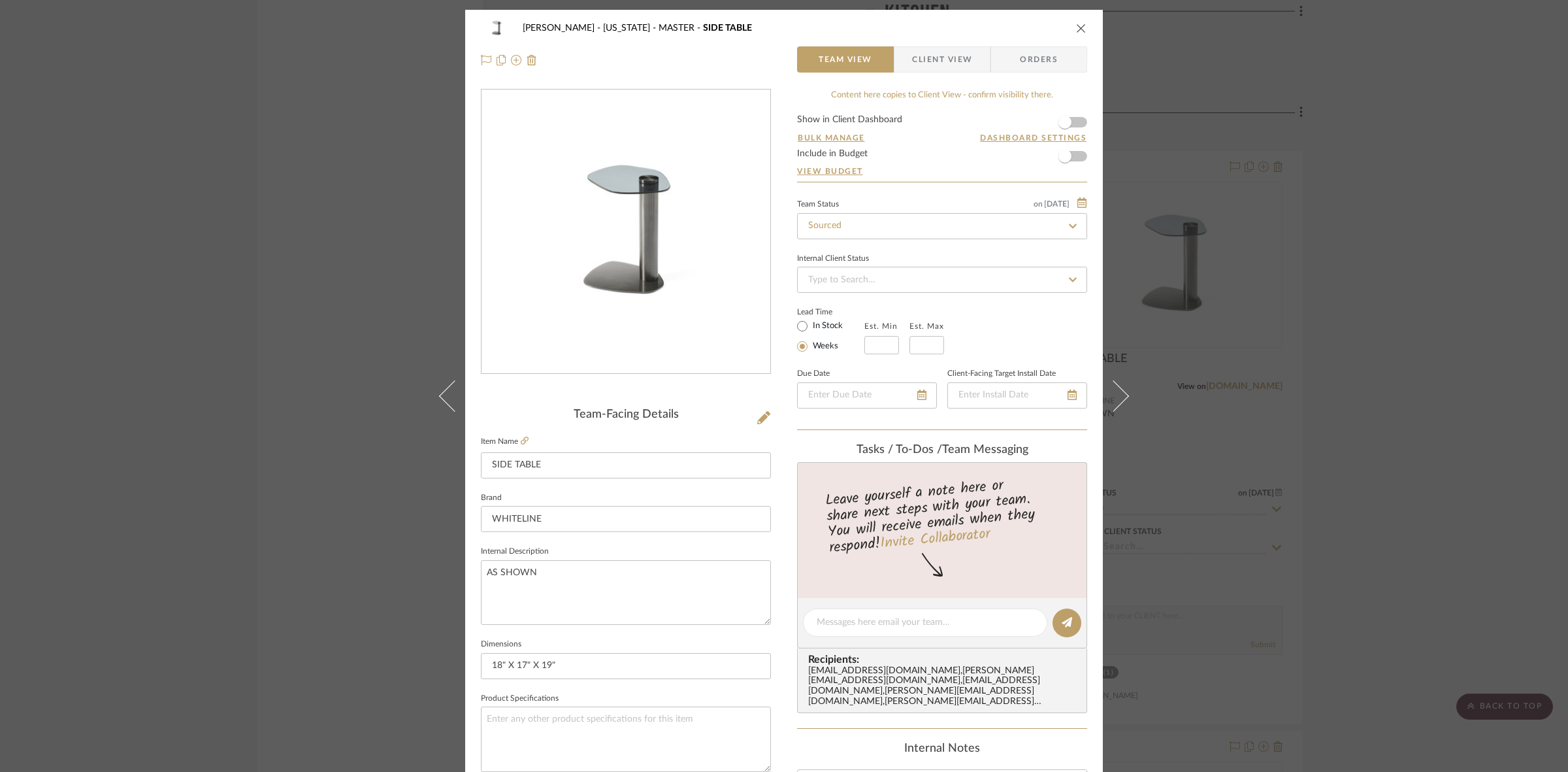
click at [524, 439] on fieldset "Item Name SIDE TABLE" at bounding box center [626, 455] width 290 height 46
click at [517, 435] on fieldset "Item Name SIDE TABLE" at bounding box center [626, 455] width 290 height 46
click at [521, 446] on link at bounding box center [524, 442] width 8 height 11
click at [156, 371] on div "GUPTA, ANMOL - NEW YORK MASTER SIDE TABLE Team View Client View Orders Team-Fac…" at bounding box center [784, 386] width 1568 height 772
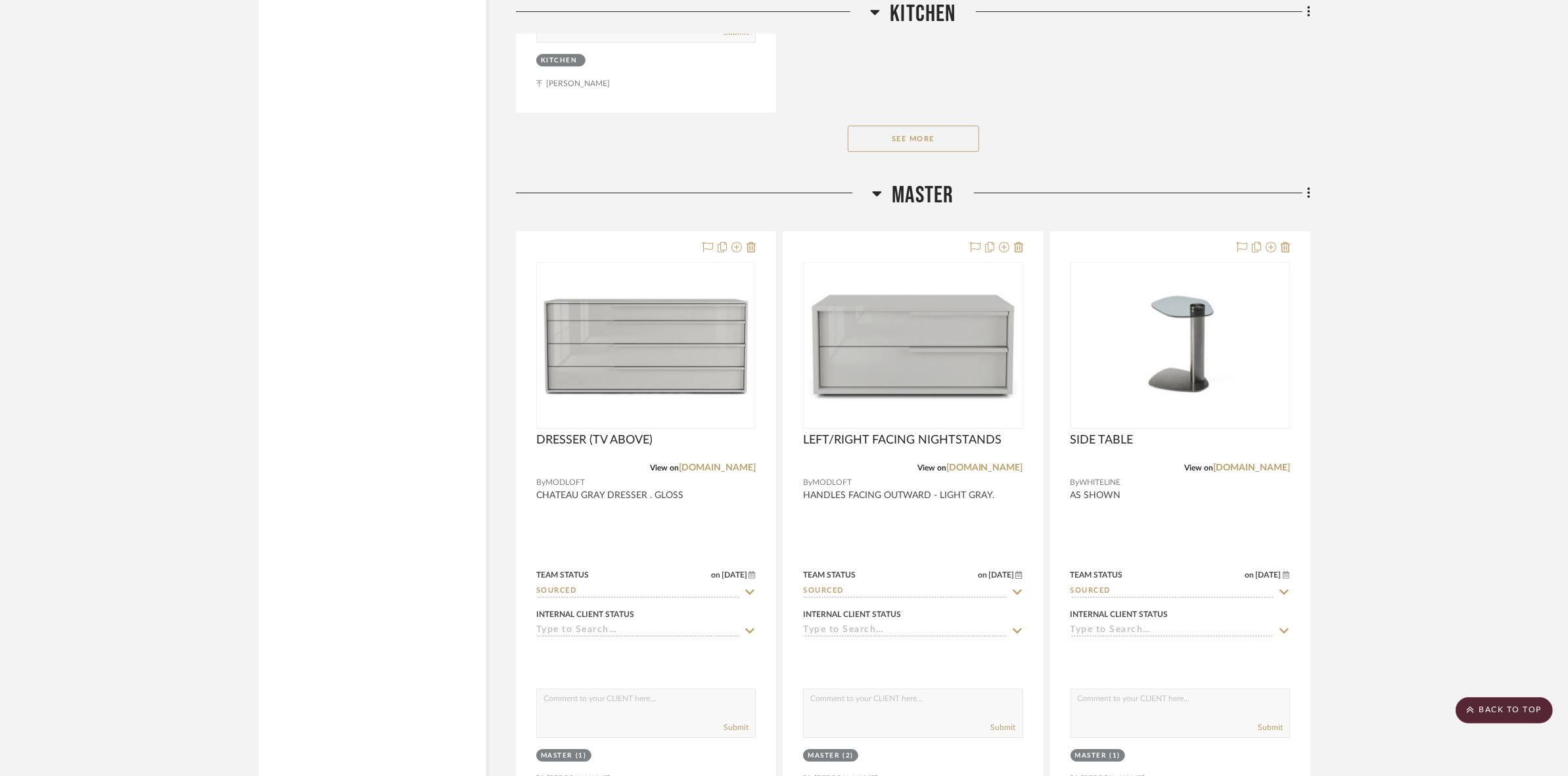
scroll to position [5144, 0]
